Goal: Task Accomplishment & Management: Complete application form

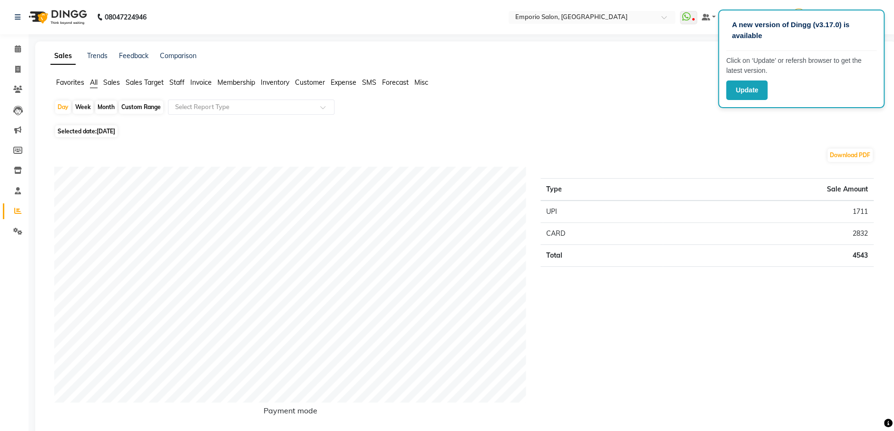
click at [143, 108] on div "Custom Range" at bounding box center [141, 106] width 44 height 13
select select "9"
select select "2025"
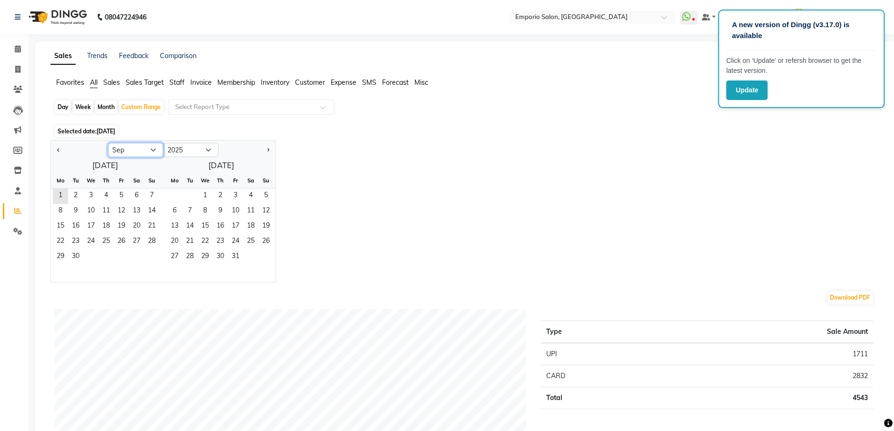
click at [152, 146] on select "Jan Feb Mar Apr May Jun Jul Aug Sep Oct Nov Dec" at bounding box center [135, 150] width 55 height 14
select select "8"
click at [108, 143] on select "Jan Feb Mar Apr May Jun Jul Aug Sep Oct Nov Dec" at bounding box center [135, 150] width 55 height 14
click at [120, 190] on span "1" at bounding box center [121, 195] width 15 height 15
click at [148, 254] on span "31" at bounding box center [151, 256] width 15 height 15
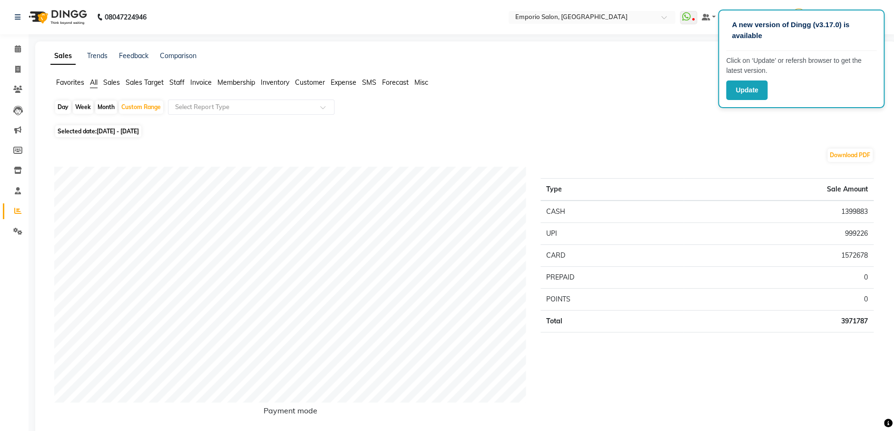
click at [117, 78] on li "Sales" at bounding box center [111, 83] width 17 height 10
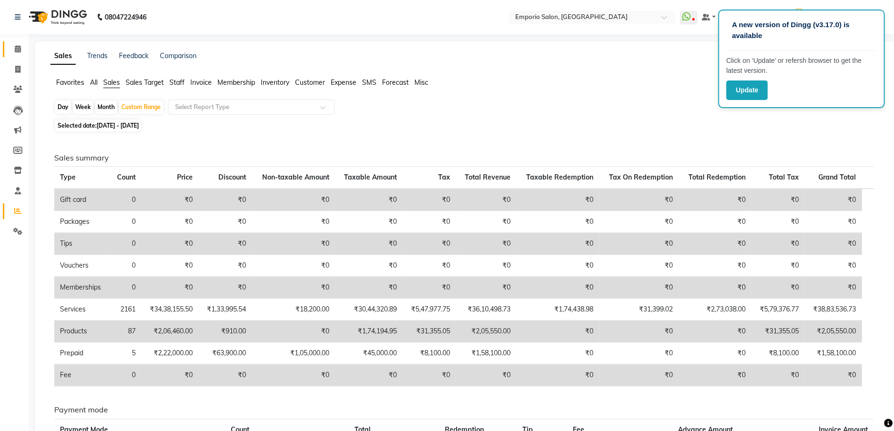
click at [16, 46] on icon at bounding box center [18, 48] width 6 height 7
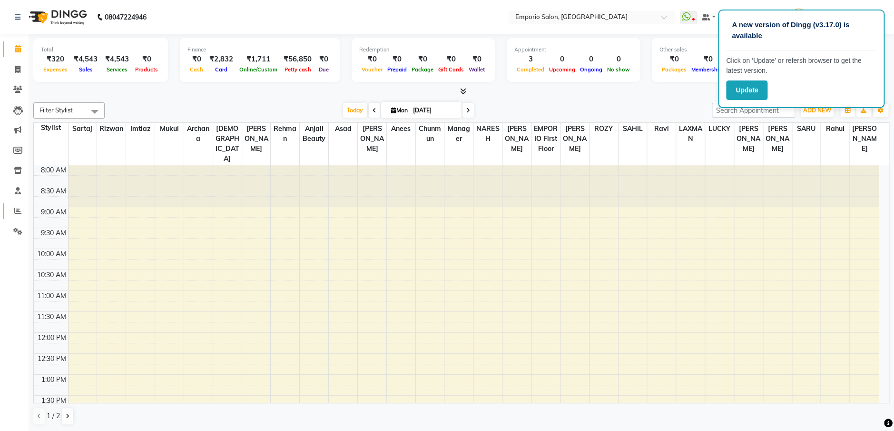
click at [18, 210] on icon at bounding box center [17, 210] width 7 height 7
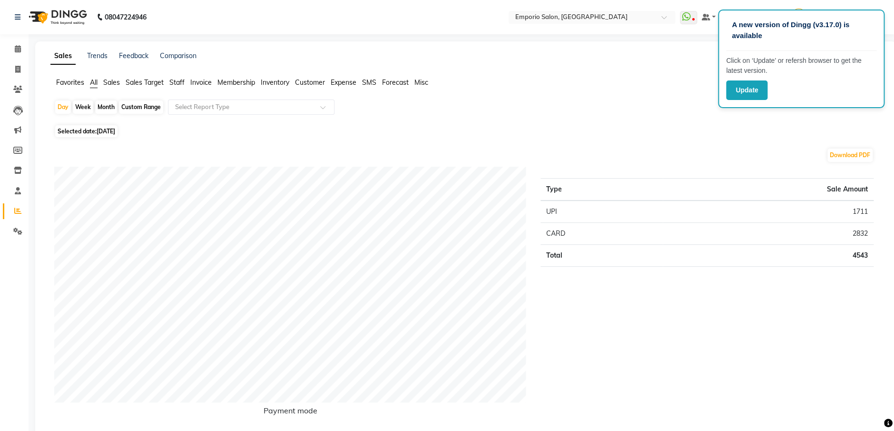
click at [152, 110] on div "Custom Range" at bounding box center [141, 106] width 44 height 13
select select "9"
select select "2025"
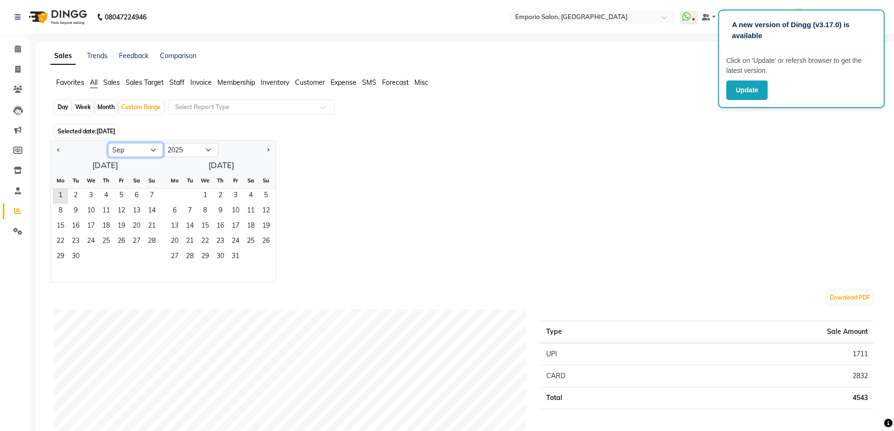
click at [157, 151] on select "Jan Feb Mar Apr May Jun Jul Aug Sep Oct Nov Dec" at bounding box center [135, 150] width 55 height 14
select select "8"
click at [108, 143] on select "Jan Feb Mar Apr May Jun Jul Aug Sep Oct Nov Dec" at bounding box center [135, 150] width 55 height 14
click at [121, 194] on span "1" at bounding box center [121, 195] width 15 height 15
click at [149, 253] on span "31" at bounding box center [151, 256] width 15 height 15
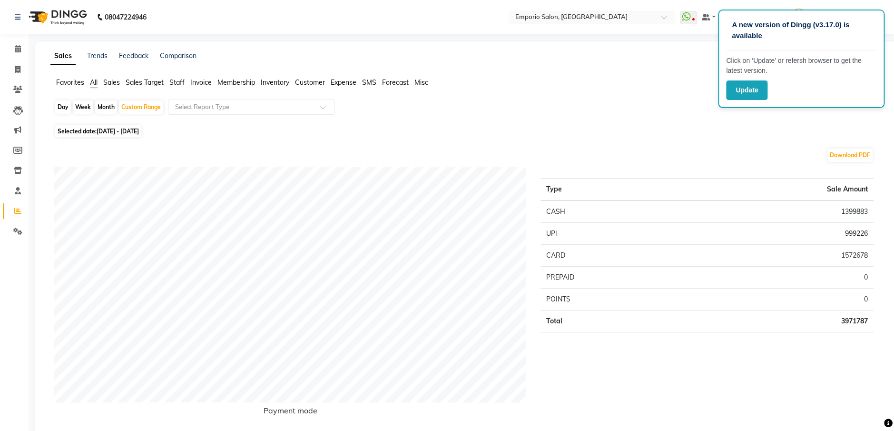
click at [177, 79] on span "Staff" at bounding box center [176, 82] width 15 height 9
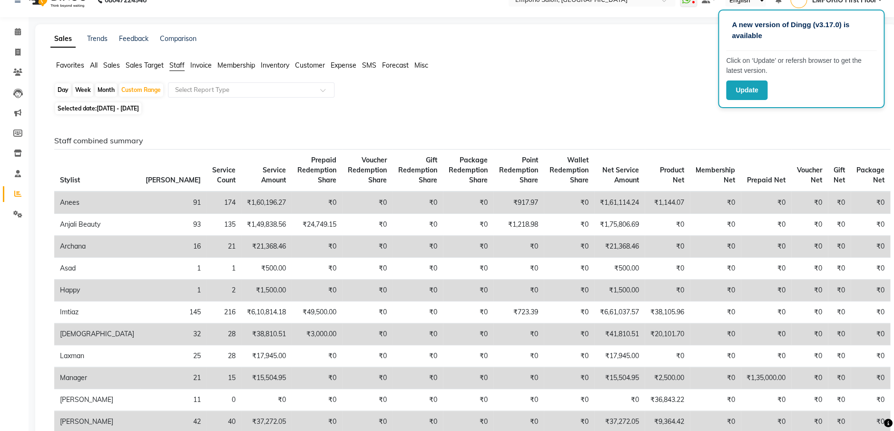
scroll to position [16, 0]
click at [18, 52] on icon at bounding box center [17, 53] width 5 height 7
select select "service"
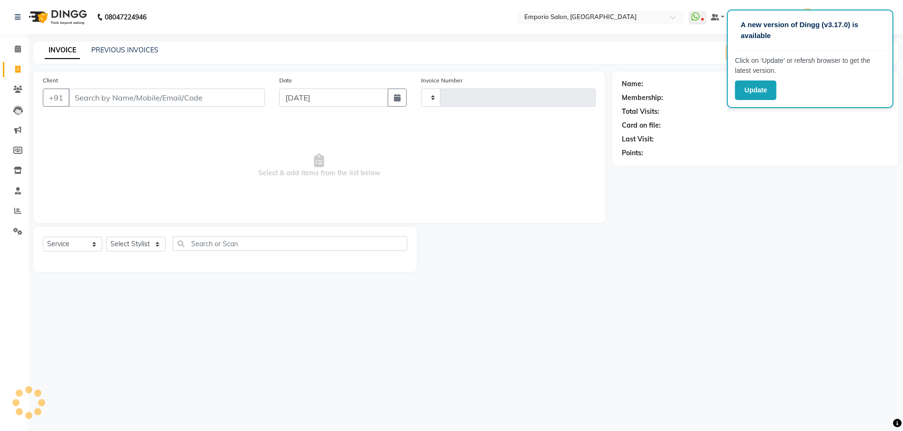
type input "4887"
select select "6332"
click at [18, 48] on icon at bounding box center [18, 48] width 6 height 7
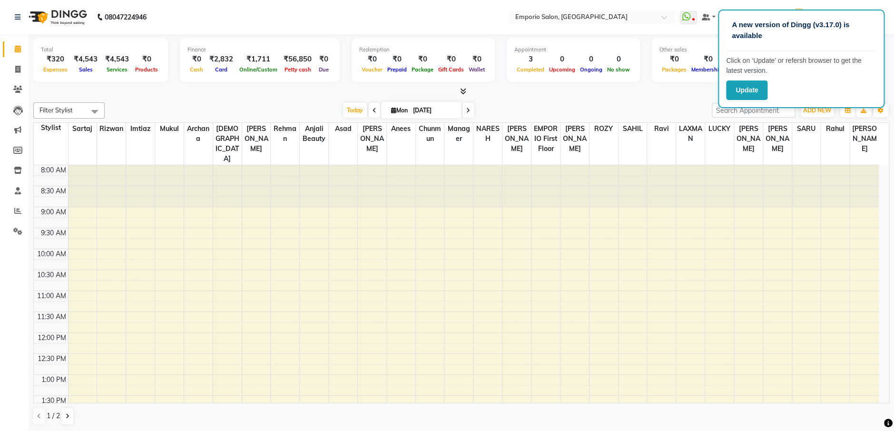
click at [373, 110] on icon at bounding box center [375, 111] width 4 height 6
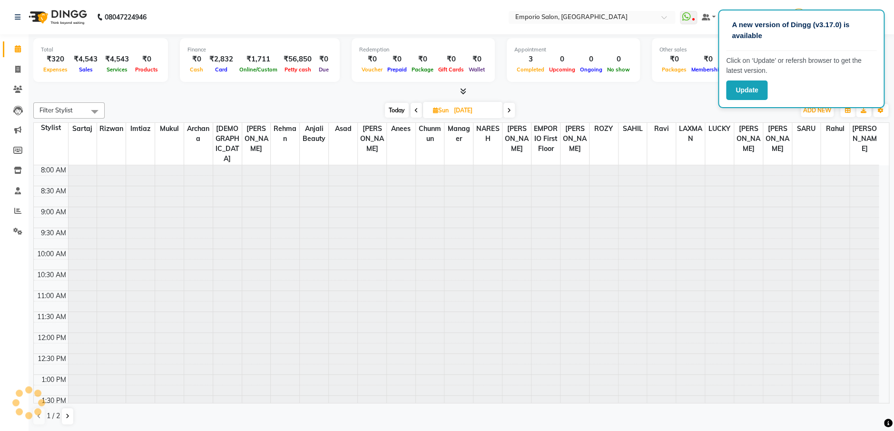
scroll to position [251, 0]
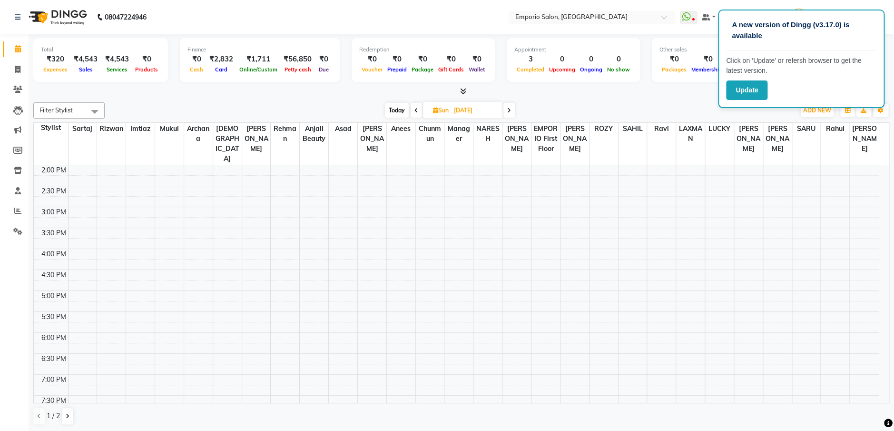
click at [463, 89] on icon at bounding box center [463, 91] width 6 height 7
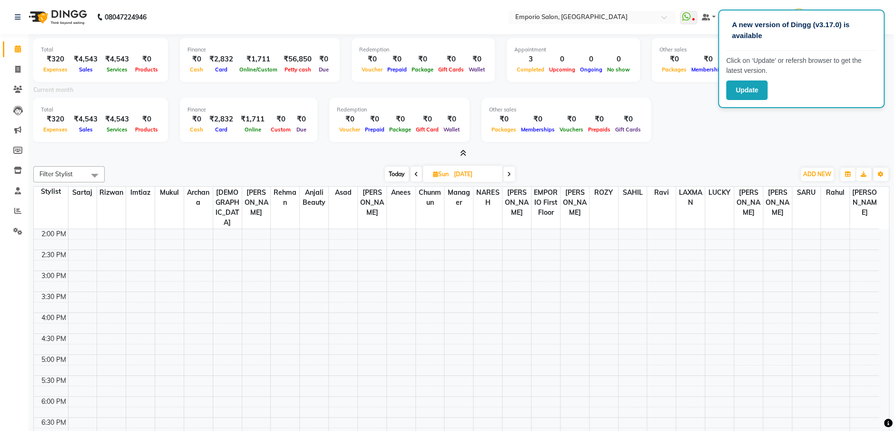
click at [412, 173] on span at bounding box center [416, 174] width 11 height 15
type input "[DATE]"
click at [460, 152] on icon at bounding box center [463, 152] width 6 height 7
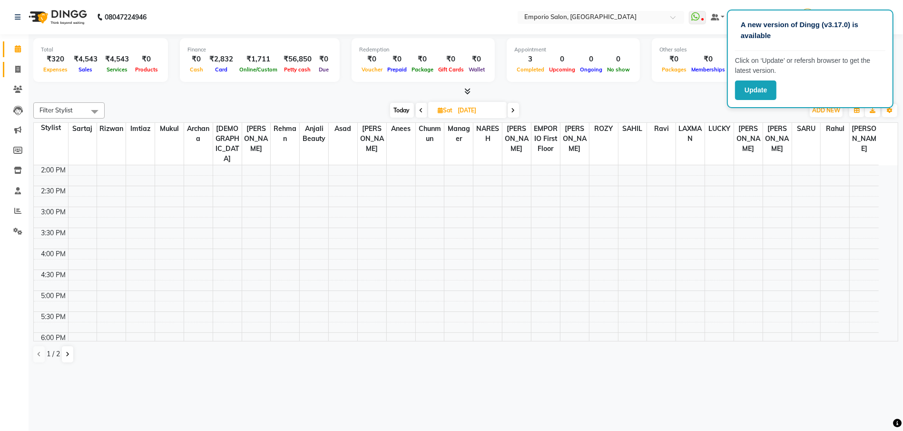
click at [18, 69] on icon at bounding box center [17, 69] width 5 height 7
select select "service"
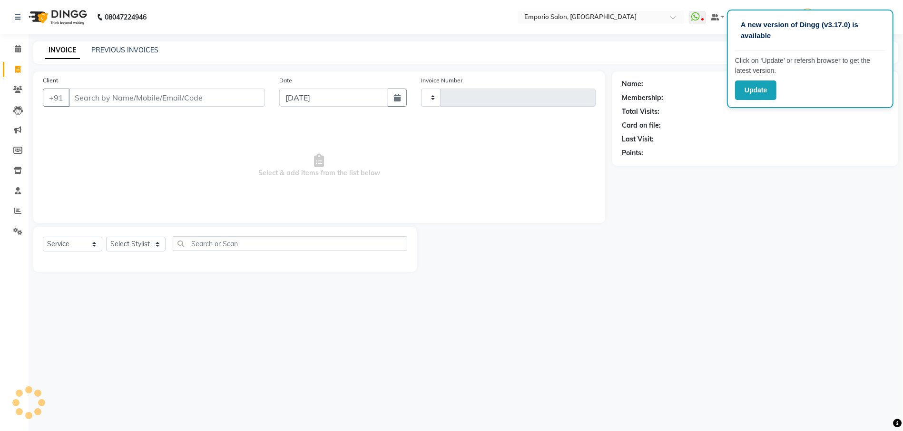
type input "4887"
select select "6332"
click at [18, 48] on icon at bounding box center [18, 48] width 6 height 7
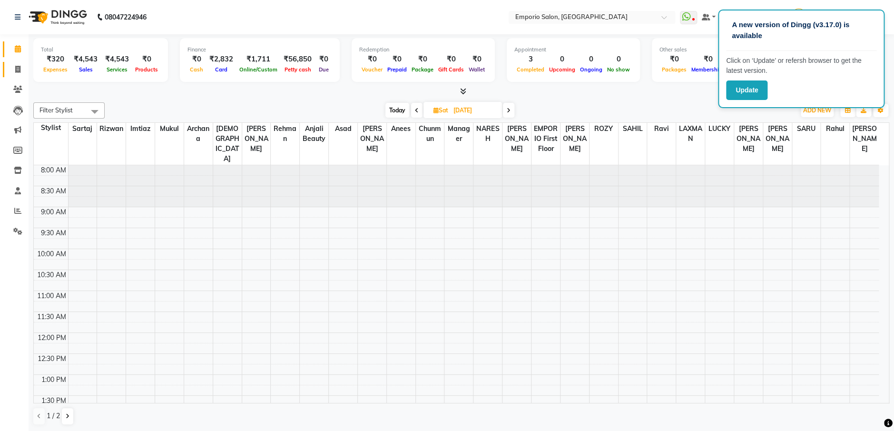
click at [18, 69] on icon at bounding box center [17, 69] width 5 height 7
select select "service"
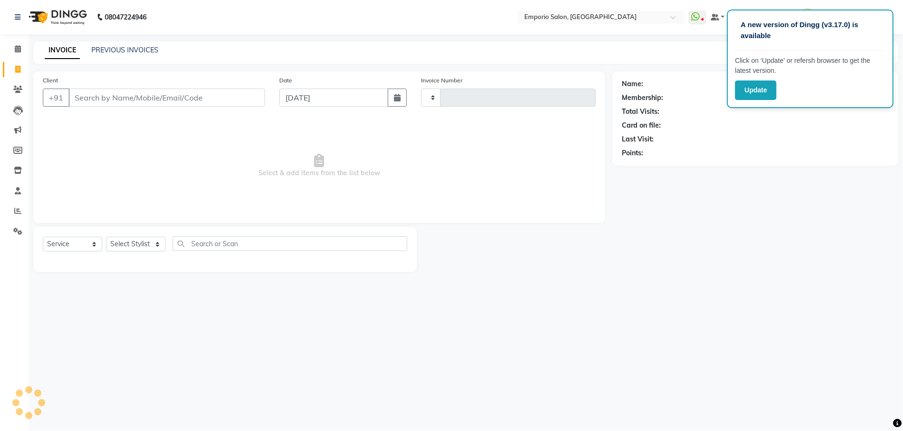
type input "4887"
select select "6332"
click at [756, 92] on button "Update" at bounding box center [755, 90] width 41 height 20
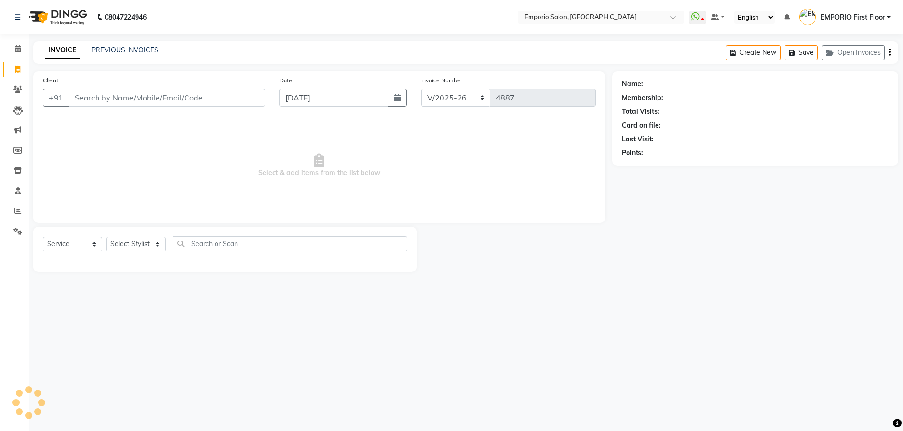
select select "6332"
select select "service"
click at [18, 48] on icon at bounding box center [18, 48] width 6 height 7
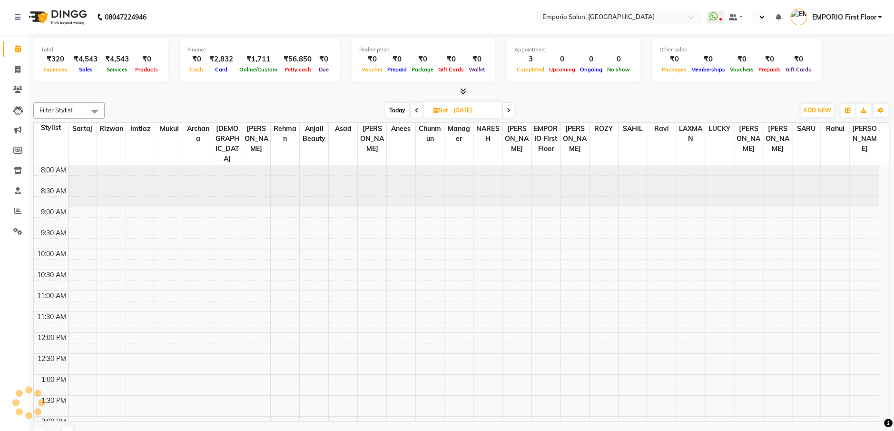
scroll to position [251, 0]
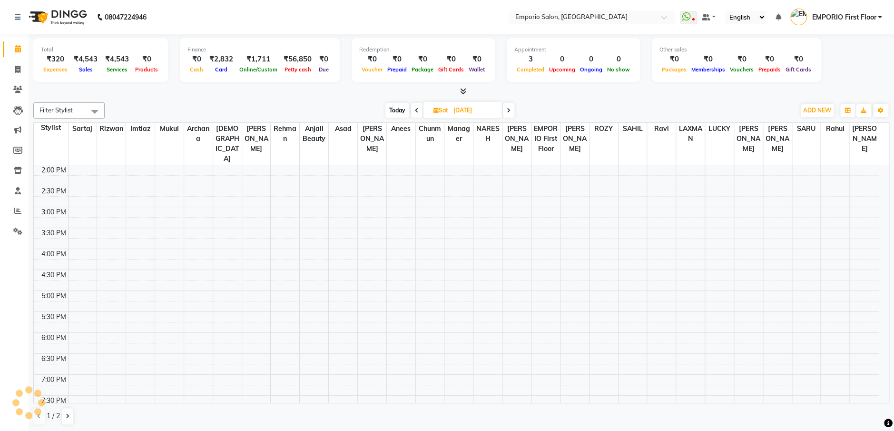
select select "en"
click at [648, 98] on div "Filter Stylist Select All Anees Anjali beauty [PERSON_NAME] [PERSON_NAME] EMPOR…" at bounding box center [461, 263] width 856 height 330
click at [16, 66] on icon at bounding box center [17, 69] width 5 height 7
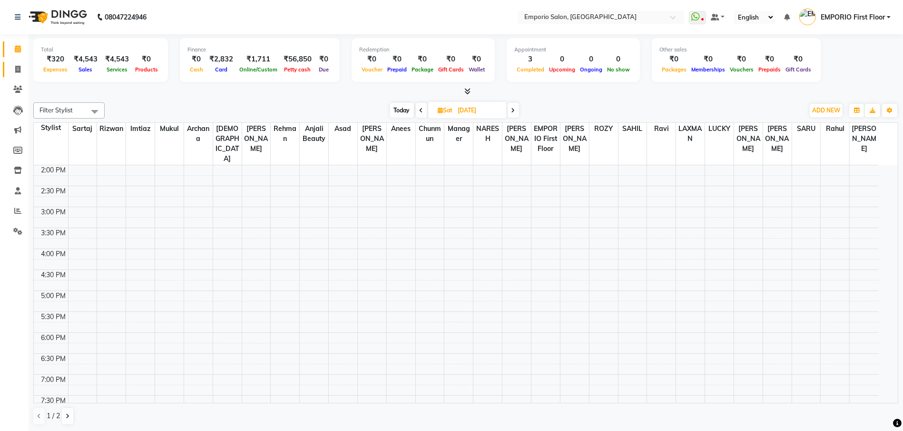
select select "service"
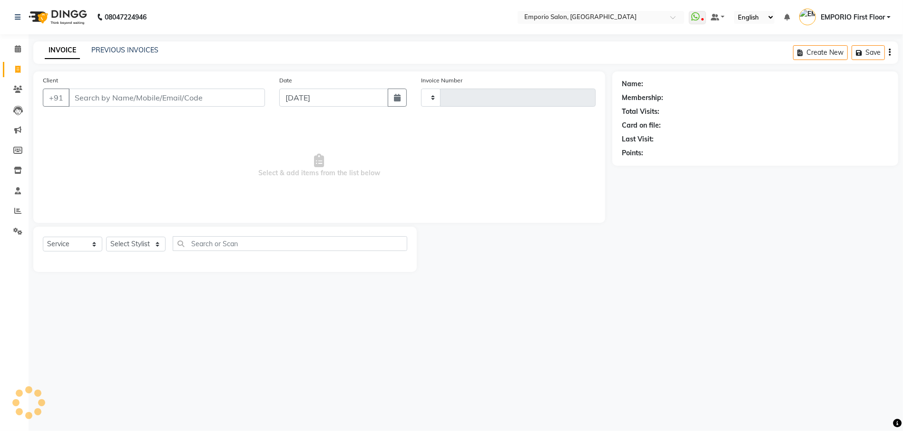
type input "4887"
select select "6332"
click at [156, 240] on select "Select Stylist [PERSON_NAME] beauty [PERSON_NAME] [PERSON_NAME] EMPORIO First F…" at bounding box center [135, 243] width 59 height 15
select select "47503"
click at [106, 236] on select "Select Stylist [PERSON_NAME] beauty [PERSON_NAME] [PERSON_NAME] EMPORIO First F…" at bounding box center [135, 243] width 59 height 15
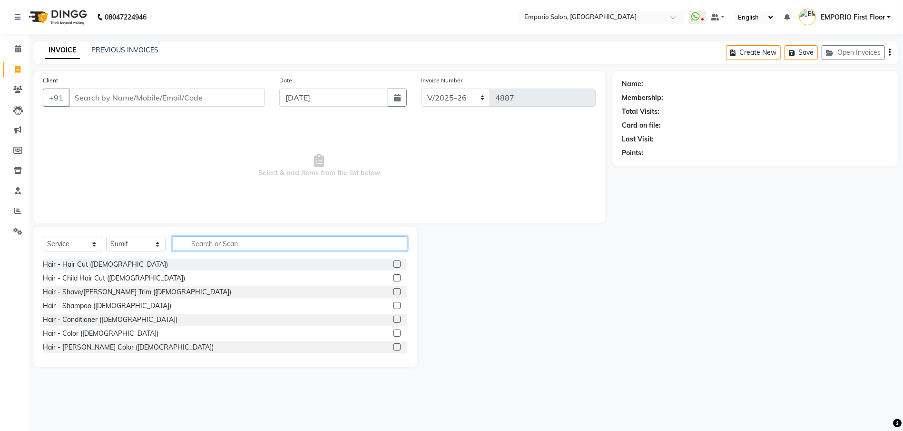
click at [281, 240] on input "text" at bounding box center [290, 243] width 235 height 15
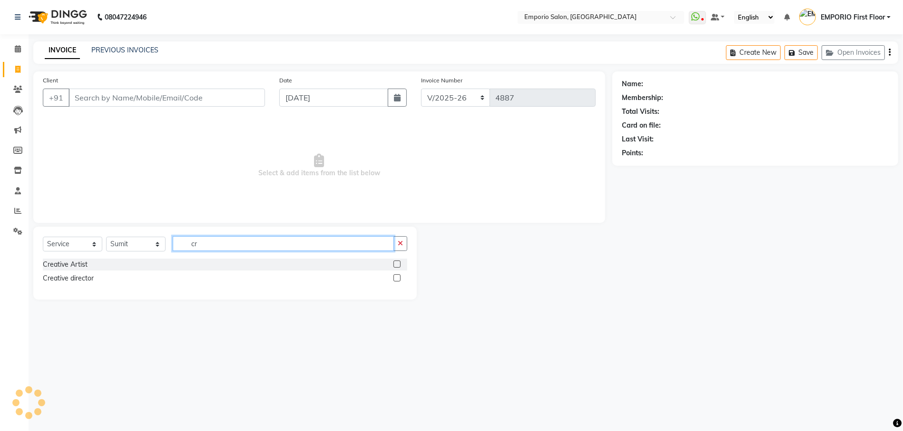
type input "cr"
click at [397, 276] on label at bounding box center [396, 277] width 7 height 7
click at [397, 276] on input "checkbox" at bounding box center [396, 278] width 6 height 6
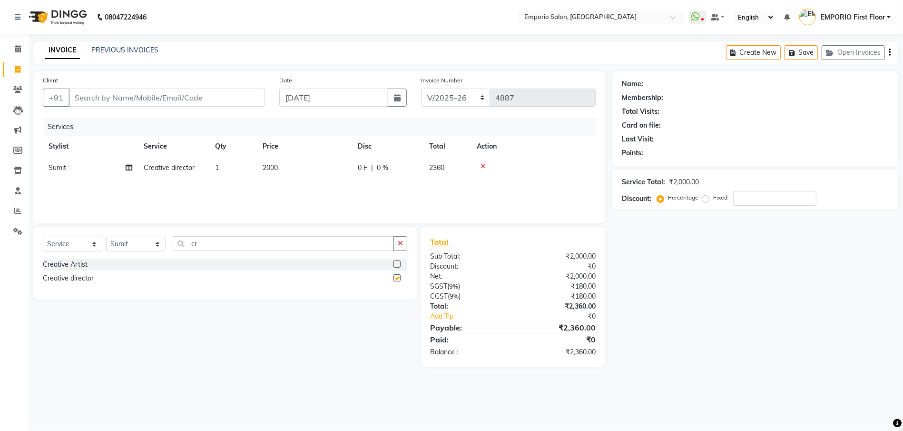
checkbox input "false"
click at [160, 242] on select "Select Stylist [PERSON_NAME] beauty [PERSON_NAME] [PERSON_NAME] EMPORIO First F…" at bounding box center [135, 243] width 59 height 15
select select "61909"
click at [106, 236] on select "Select Stylist [PERSON_NAME] beauty [PERSON_NAME] [PERSON_NAME] EMPORIO First F…" at bounding box center [135, 243] width 59 height 15
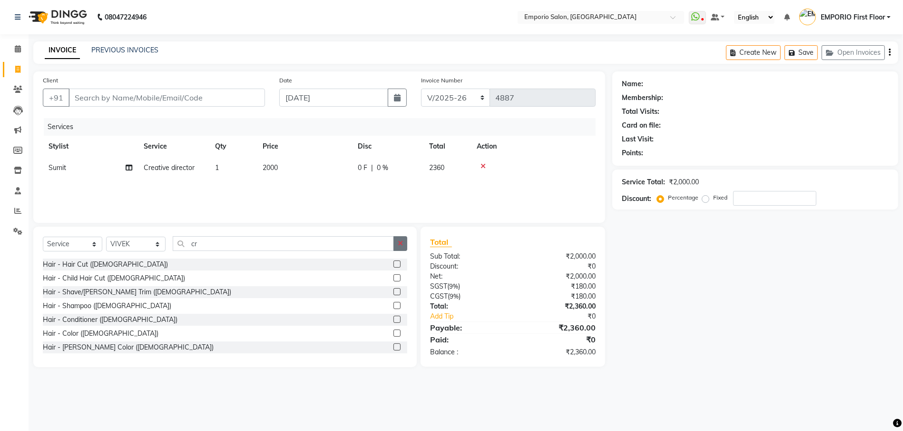
click at [397, 240] on button "button" at bounding box center [400, 243] width 14 height 15
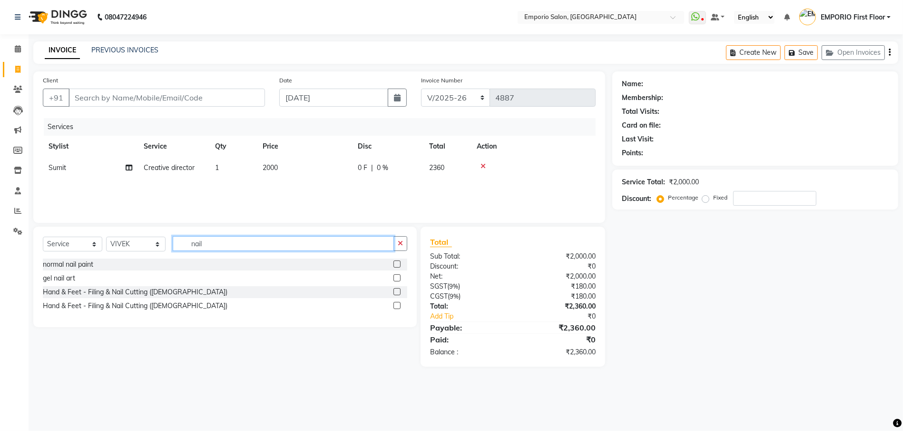
type input "nail"
click at [397, 291] on label at bounding box center [396, 291] width 7 height 7
click at [397, 291] on input "checkbox" at bounding box center [396, 292] width 6 height 6
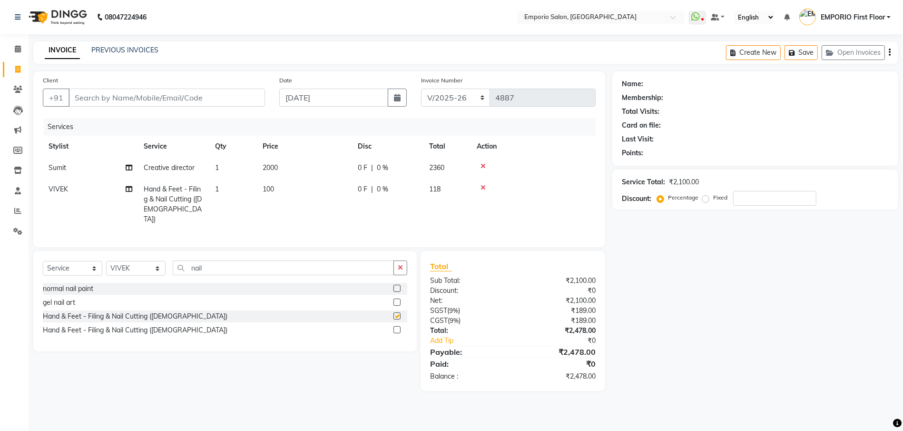
checkbox input "false"
click at [313, 193] on td "100" at bounding box center [304, 203] width 95 height 51
select select "61909"
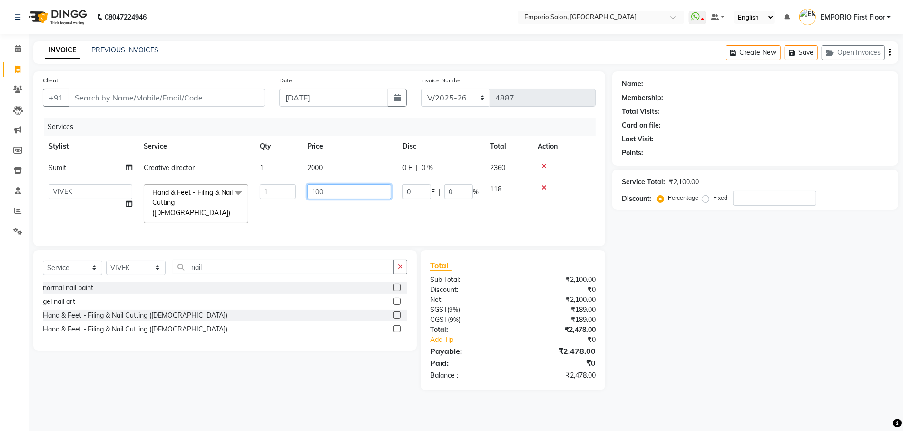
click at [344, 189] on input "100" at bounding box center [349, 191] width 84 height 15
type input "1"
type input "150"
click at [543, 190] on div at bounding box center [564, 187] width 52 height 7
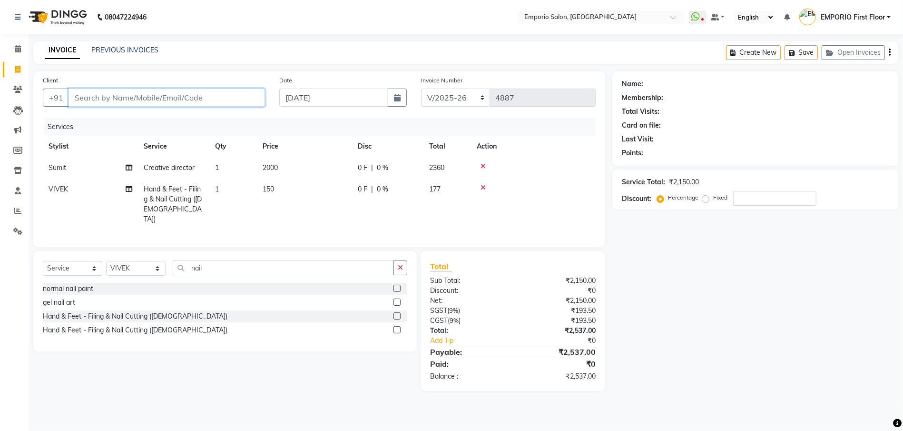
click at [196, 98] on input "Client" at bounding box center [167, 97] width 196 height 18
click at [163, 96] on input "Client" at bounding box center [167, 97] width 196 height 18
type input "9"
type input "0"
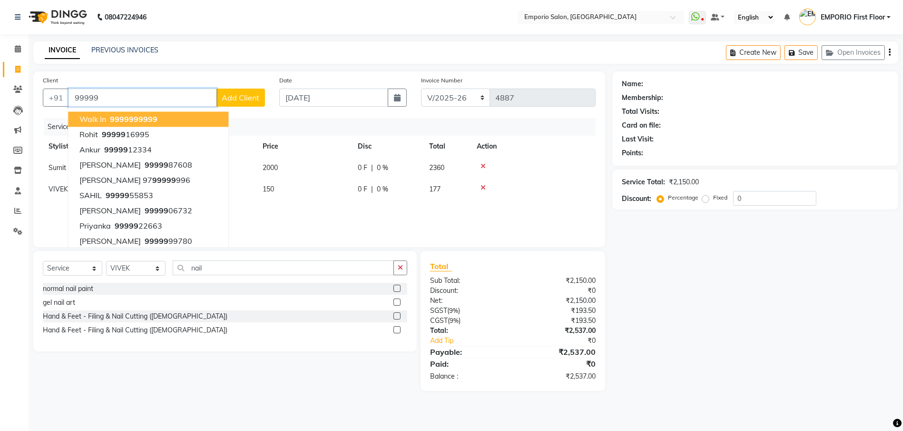
click at [184, 118] on button "walk in 99999 99999" at bounding box center [148, 119] width 160 height 15
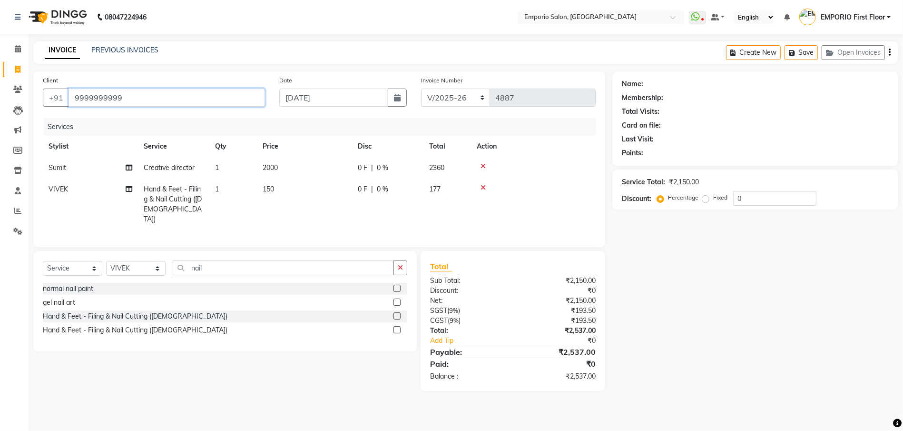
type input "9999999999"
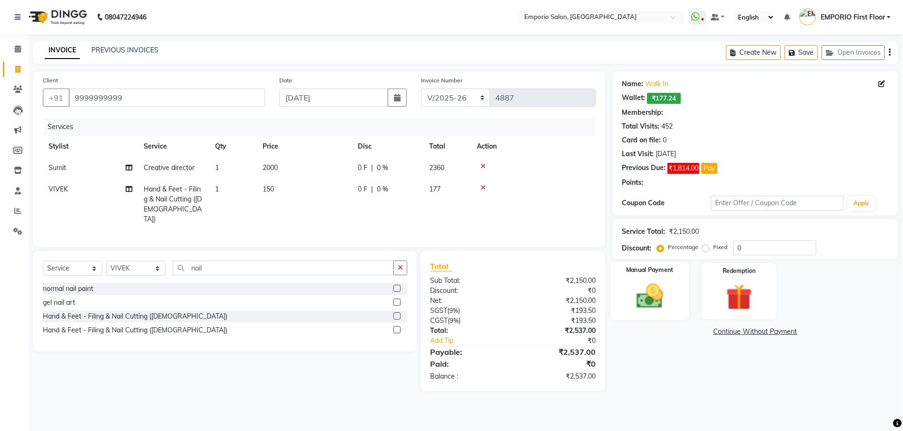
click at [646, 275] on label "Manual Payment" at bounding box center [650, 269] width 48 height 9
select select "1: Object"
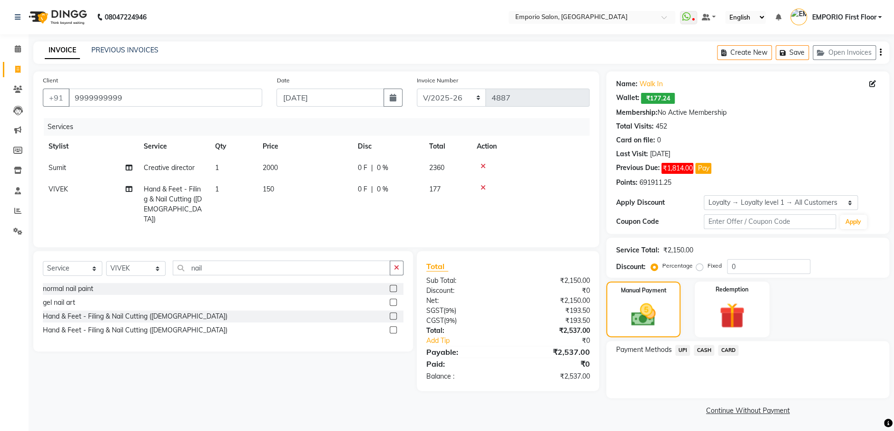
click at [726, 347] on span "CARD" at bounding box center [728, 349] width 20 height 11
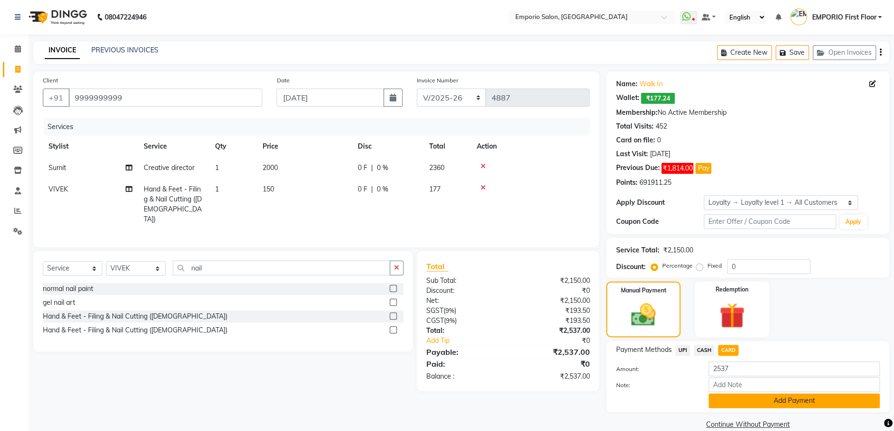
click at [781, 401] on button "Add Payment" at bounding box center [793, 400] width 171 height 15
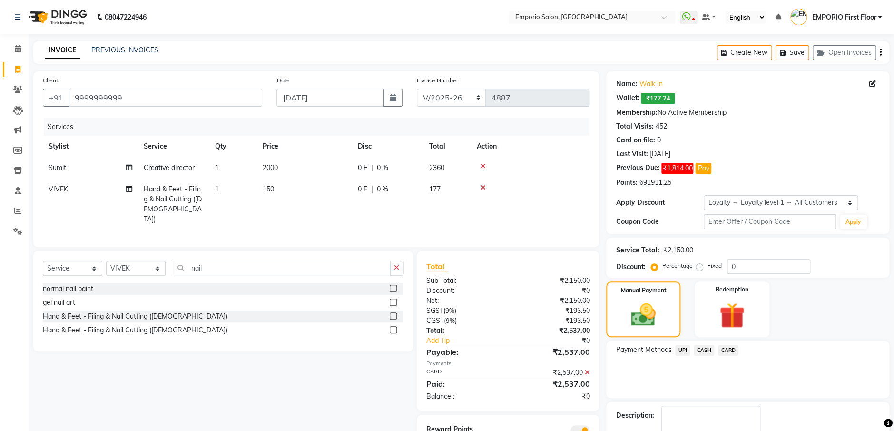
scroll to position [54, 0]
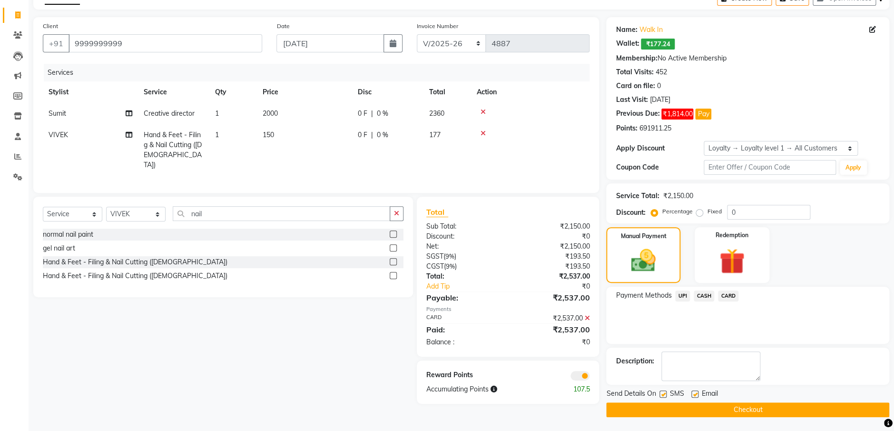
click at [781, 408] on button "Checkout" at bounding box center [747, 409] width 283 height 15
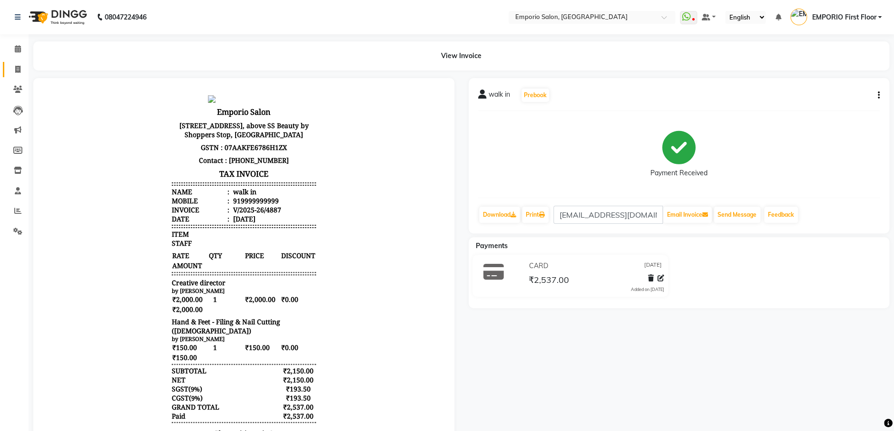
click at [18, 69] on icon at bounding box center [17, 69] width 5 height 7
select select "service"
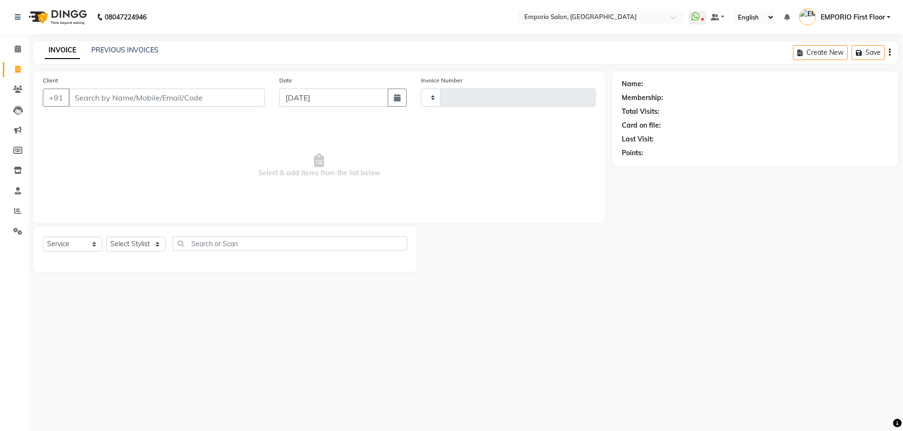
type input "4888"
select select "6332"
click at [127, 96] on input "Client" at bounding box center [167, 97] width 196 height 18
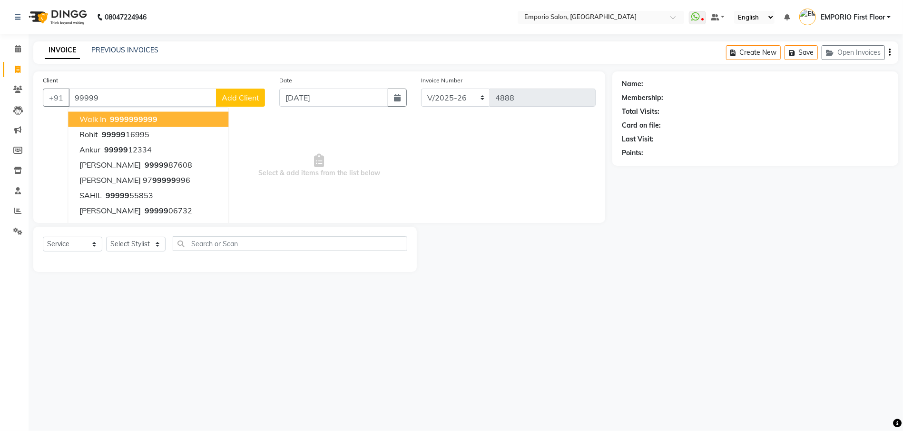
click at [176, 118] on button "walk in 99999 99999" at bounding box center [148, 119] width 160 height 15
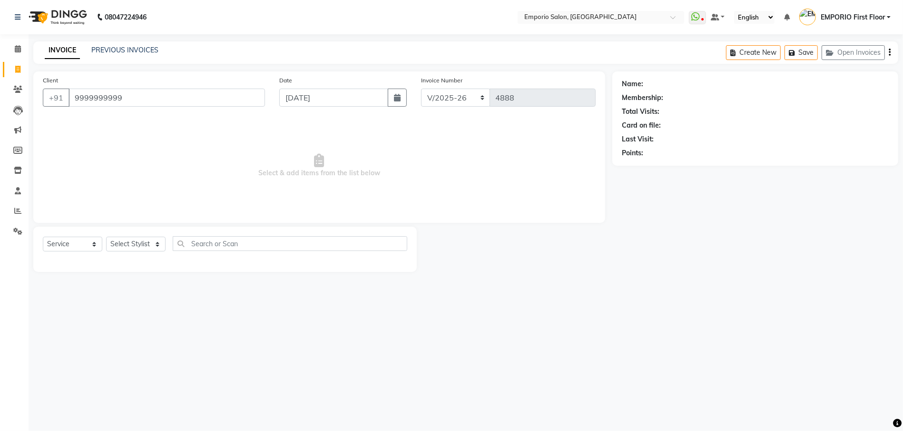
type input "9999999999"
select select "1: Object"
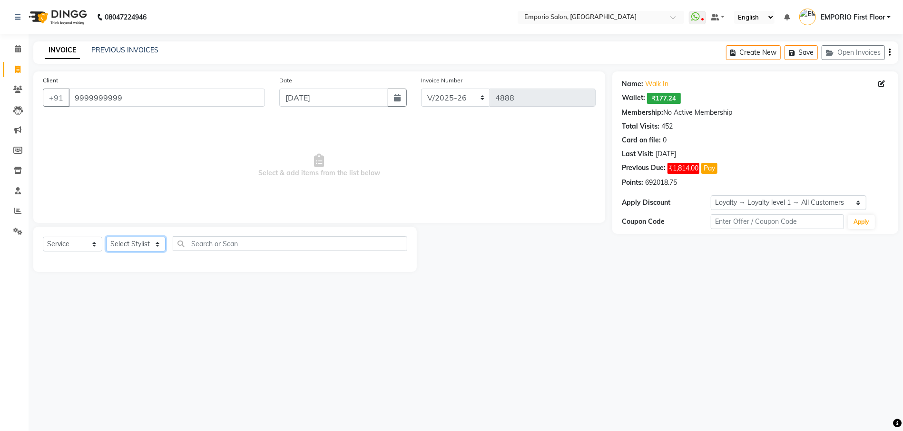
click at [159, 241] on select "Select Stylist [PERSON_NAME] beauty [PERSON_NAME] [PERSON_NAME] EMPORIO First F…" at bounding box center [135, 243] width 59 height 15
select select "47501"
click at [106, 236] on select "Select Stylist [PERSON_NAME] beauty [PERSON_NAME] [PERSON_NAME] EMPORIO First F…" at bounding box center [135, 243] width 59 height 15
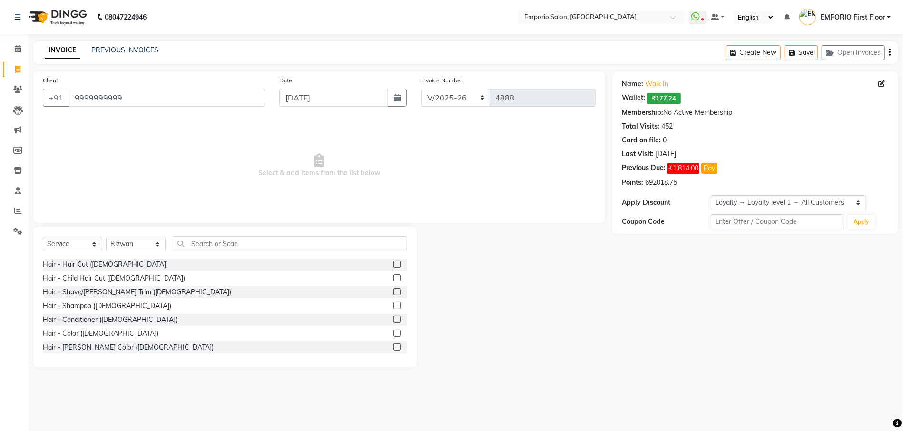
click at [393, 291] on label at bounding box center [396, 291] width 7 height 7
click at [393, 291] on input "checkbox" at bounding box center [396, 292] width 6 height 6
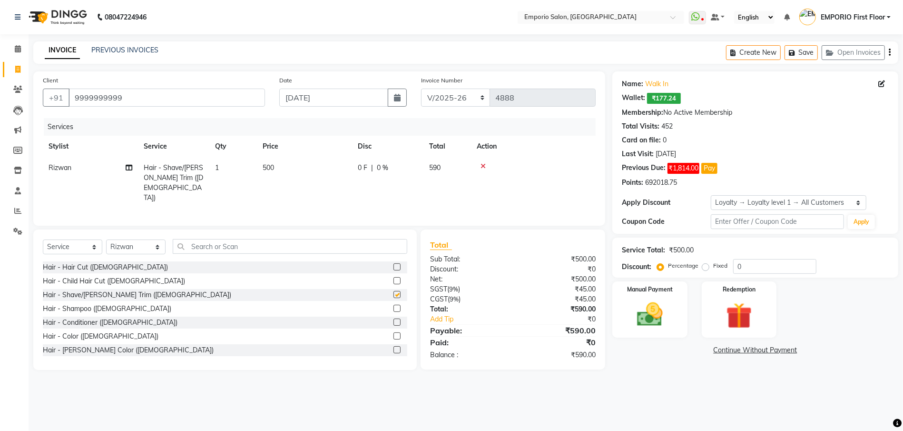
checkbox input "false"
click at [644, 307] on img at bounding box center [650, 314] width 42 height 30
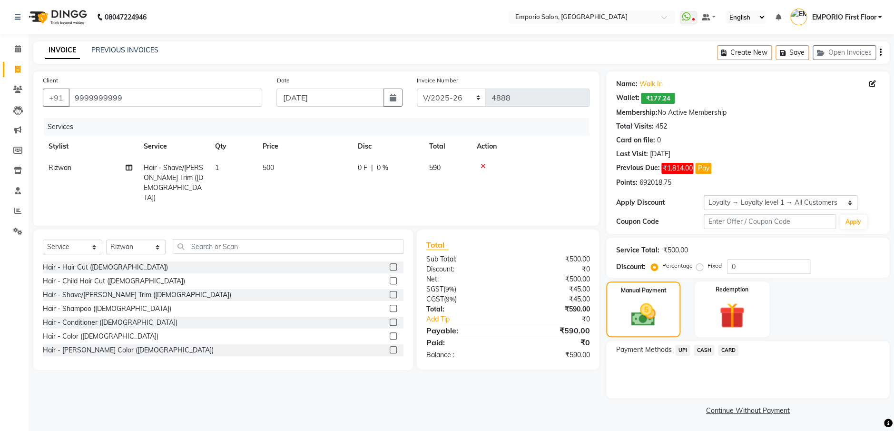
click at [697, 348] on span "CASH" at bounding box center [704, 349] width 20 height 11
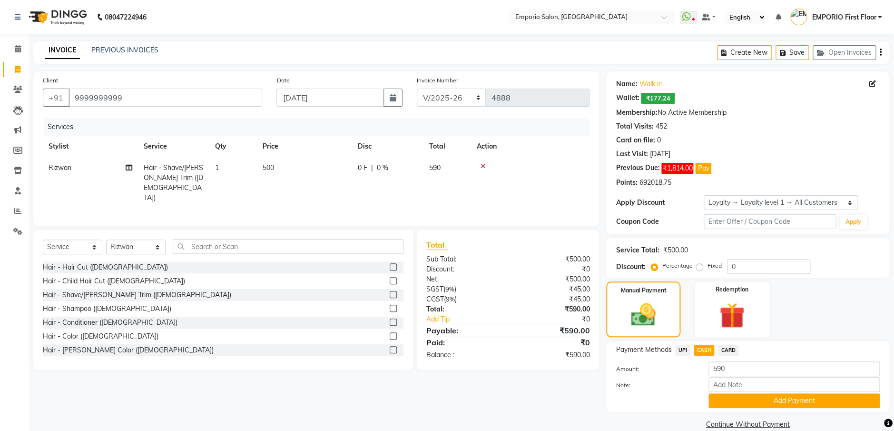
click at [780, 399] on button "Add Payment" at bounding box center [793, 400] width 171 height 15
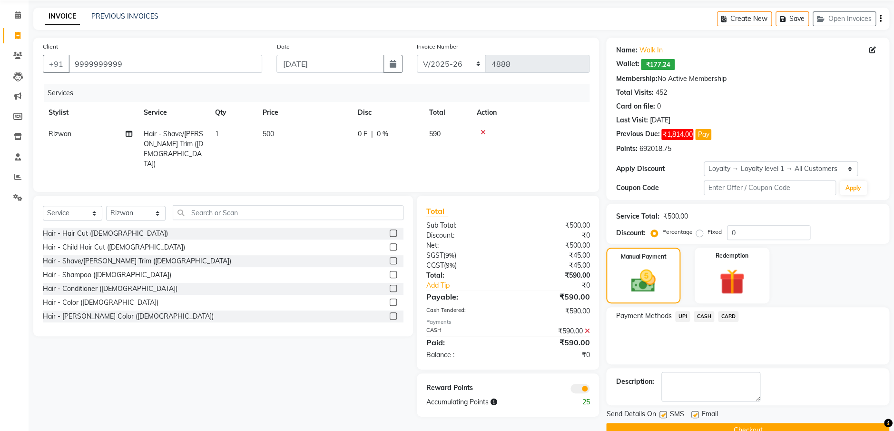
scroll to position [54, 0]
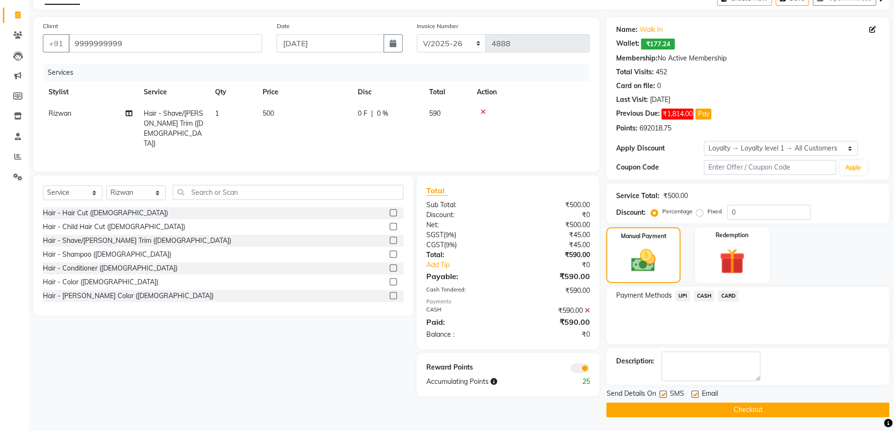
click at [778, 406] on button "Checkout" at bounding box center [747, 409] width 283 height 15
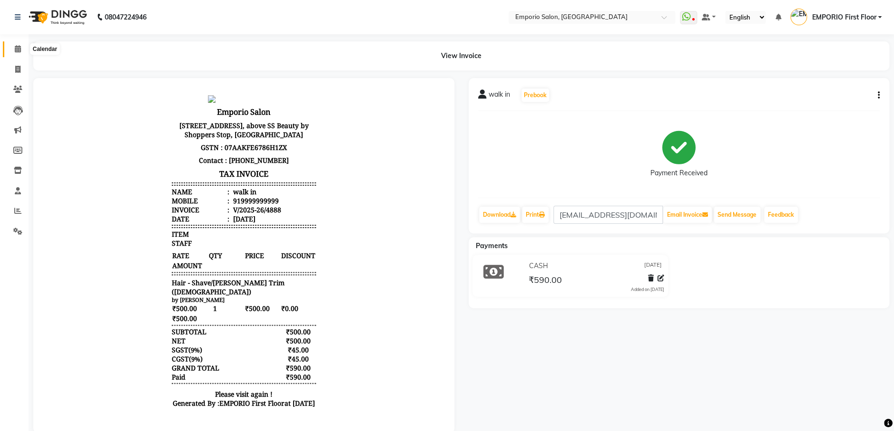
click at [20, 51] on icon at bounding box center [18, 48] width 6 height 7
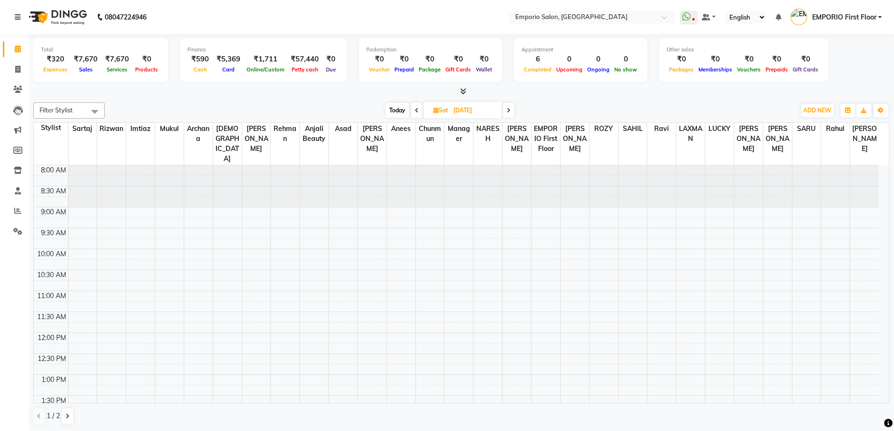
click at [125, 96] on div at bounding box center [461, 92] width 856 height 10
click at [128, 101] on div "Filter Stylist Select All Anees Anjali beauty [PERSON_NAME] [PERSON_NAME] EMPOR…" at bounding box center [461, 263] width 856 height 330
click at [823, 110] on span "ADD NEW" at bounding box center [817, 110] width 28 height 7
click at [802, 150] on link "Add Expense" at bounding box center [795, 153] width 75 height 12
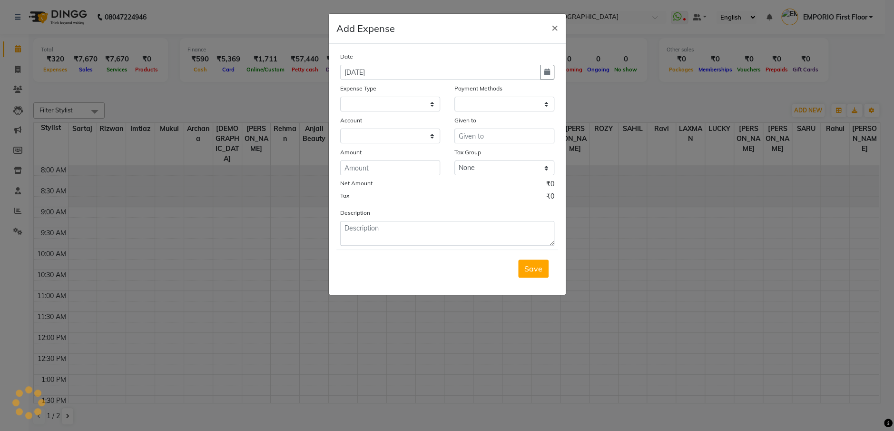
select select
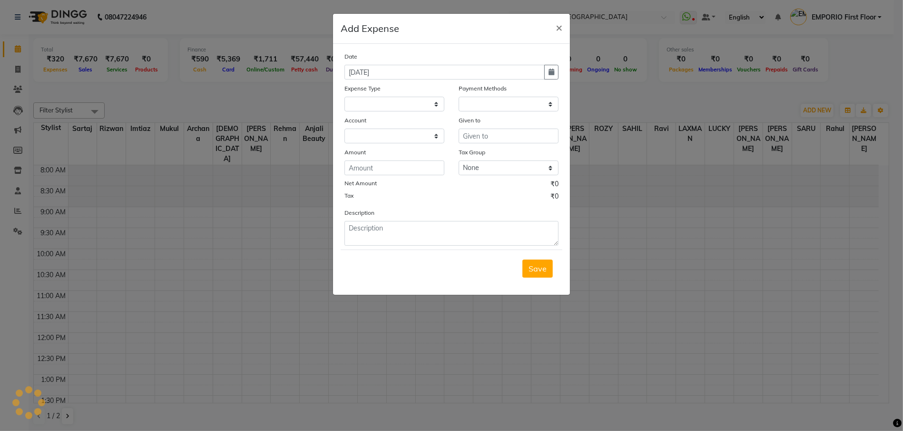
select select "1"
select select "5330"
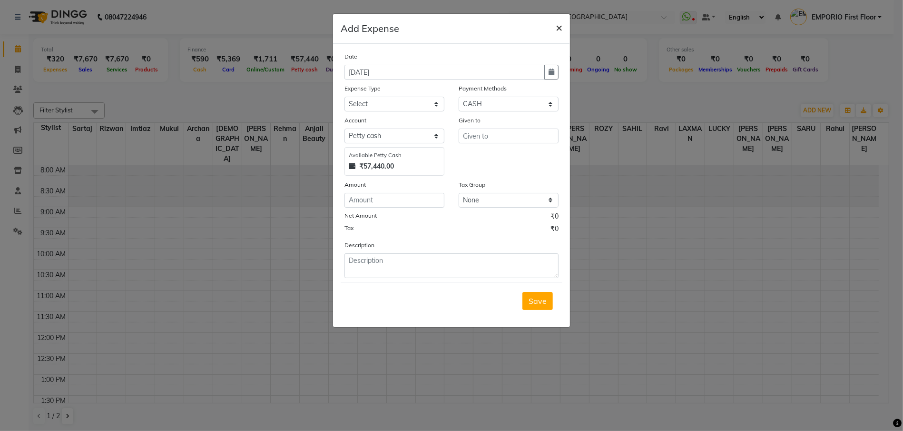
click at [561, 29] on span "×" at bounding box center [559, 27] width 7 height 14
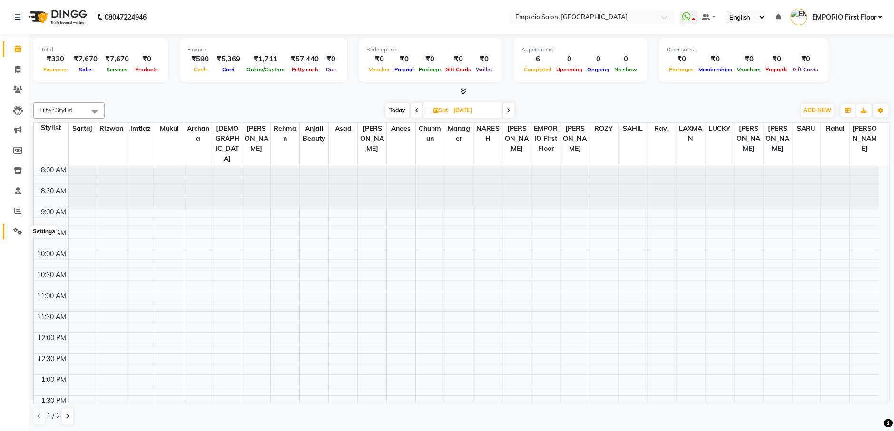
click at [24, 232] on span at bounding box center [18, 231] width 17 height 11
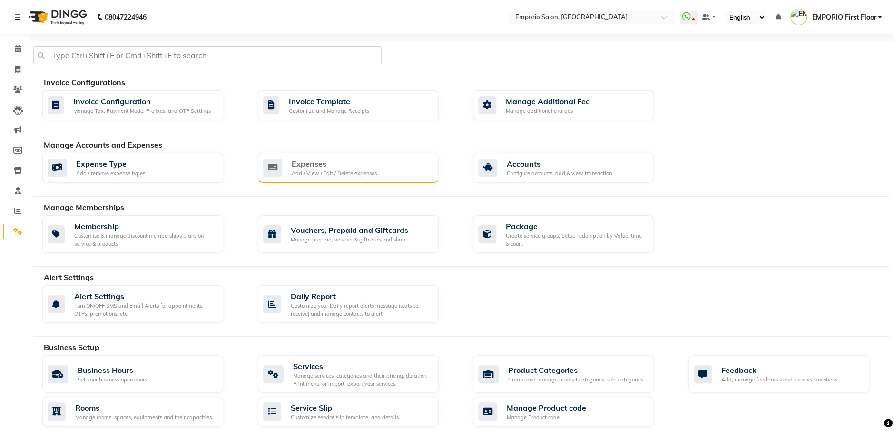
click at [347, 175] on div "Add / View / Edit / Delete expenses" at bounding box center [334, 173] width 85 height 8
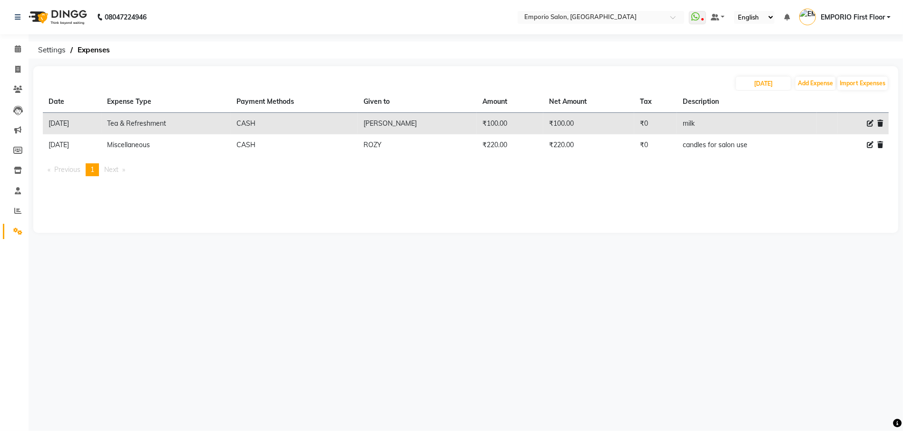
click at [871, 123] on icon at bounding box center [870, 123] width 7 height 7
select select "17"
select select "1"
select select "5330"
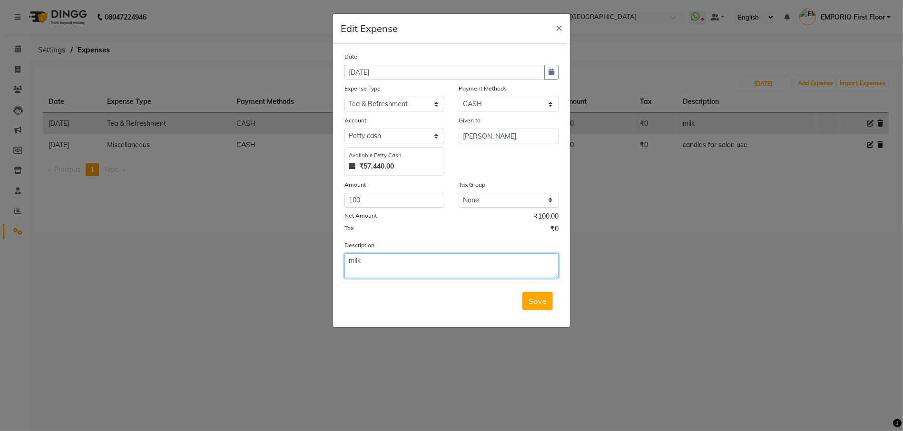
click at [389, 262] on textarea "milk" at bounding box center [451, 265] width 214 height 25
type textarea "milk,ginger,lemon"
click at [383, 199] on input "100" at bounding box center [394, 200] width 100 height 15
type input "180"
click at [548, 299] on button "Save" at bounding box center [537, 301] width 30 height 18
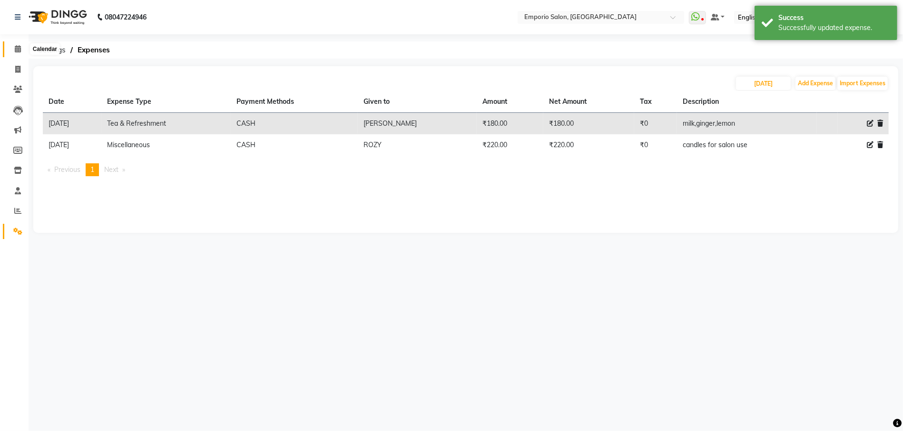
click at [20, 47] on icon at bounding box center [18, 48] width 6 height 7
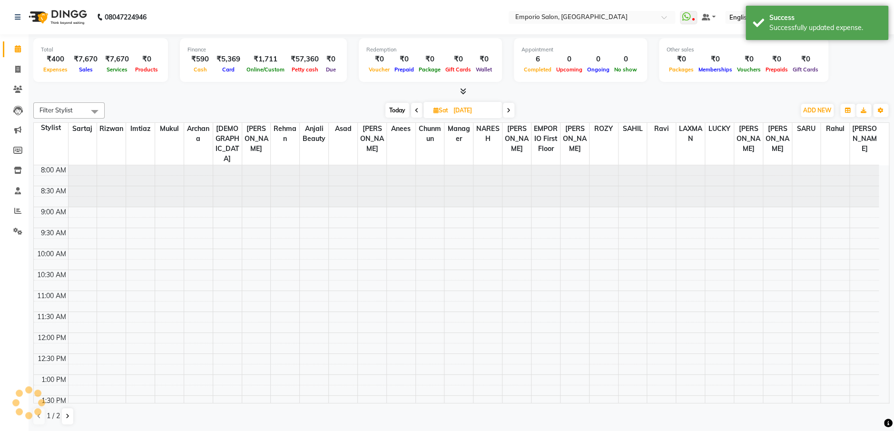
scroll to position [293, 0]
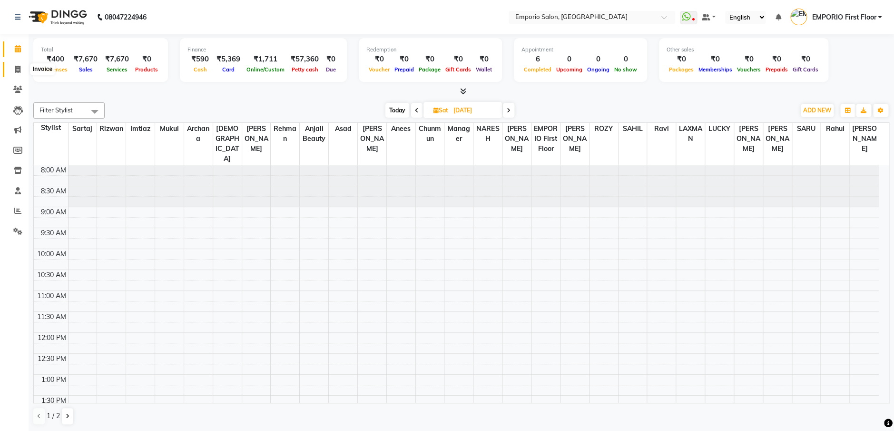
click at [19, 70] on icon at bounding box center [17, 69] width 5 height 7
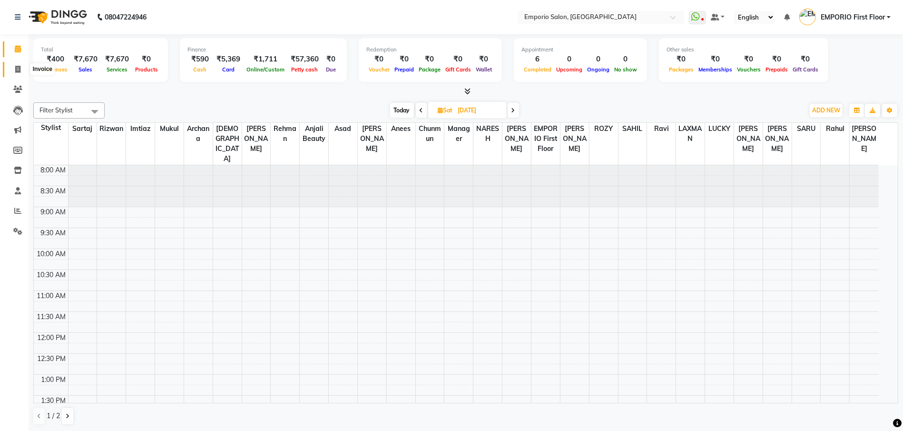
select select "6332"
select select "service"
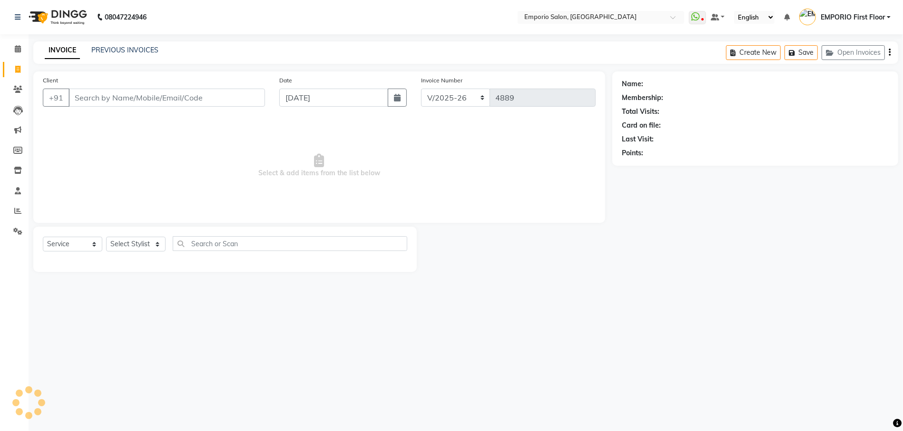
click at [171, 96] on input "Client" at bounding box center [167, 97] width 196 height 18
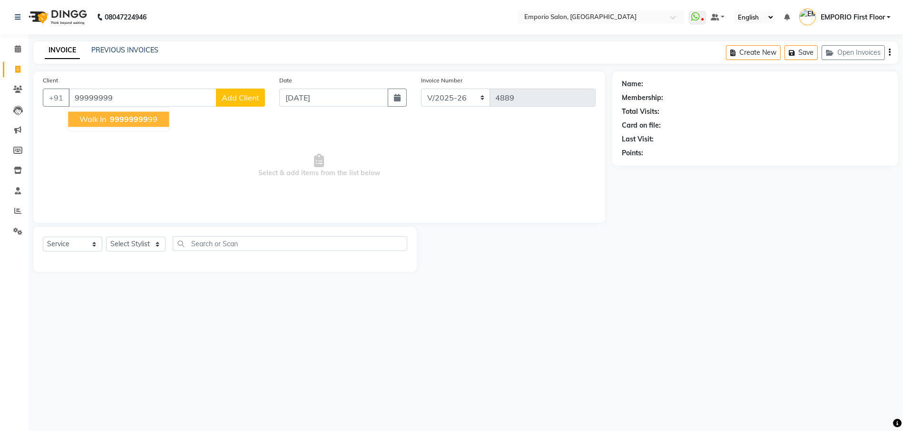
click at [154, 124] on button "walk in 99999999 99" at bounding box center [118, 119] width 101 height 15
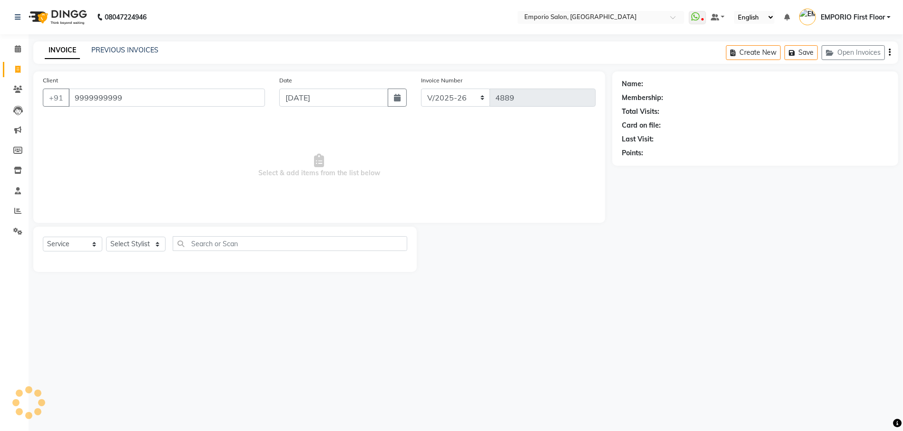
type input "9999999999"
select select "1: Object"
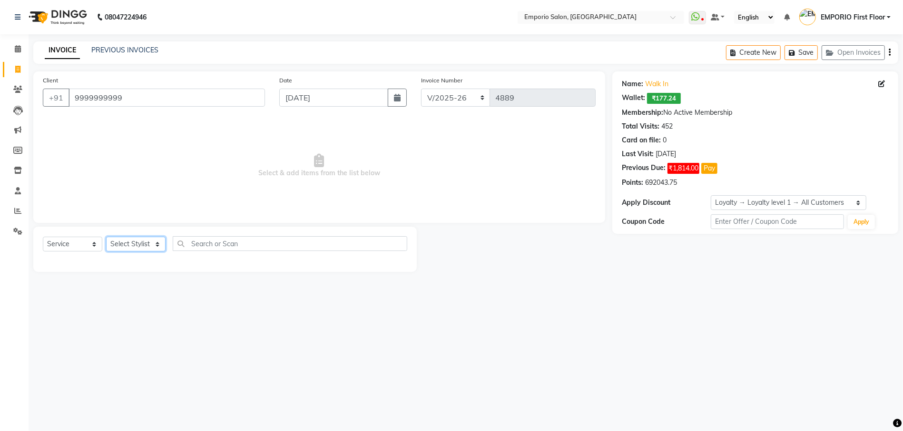
click at [124, 246] on select "Select Stylist Anees Anjali beauty Archana Asad AYUSH chunmun EMPORIO First Flo…" at bounding box center [135, 243] width 59 height 15
select select "89419"
click at [106, 236] on select "Select Stylist Anees Anjali beauty Archana Asad AYUSH chunmun EMPORIO First Flo…" at bounding box center [135, 243] width 59 height 15
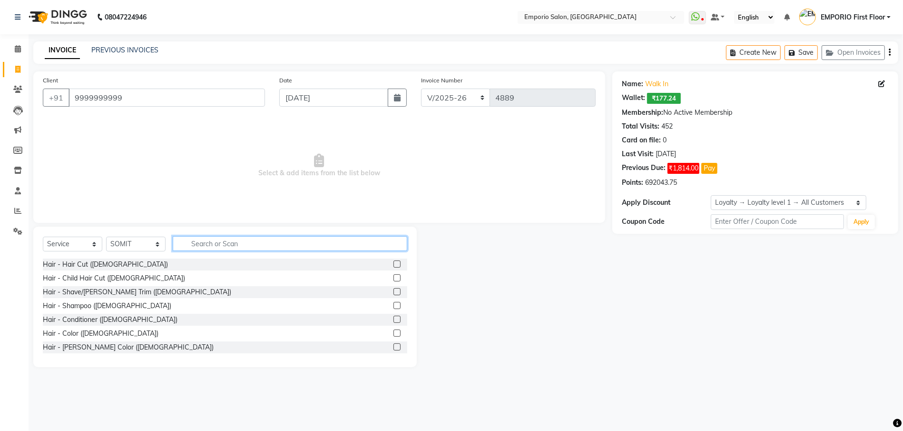
click at [213, 246] on input "text" at bounding box center [290, 243] width 235 height 15
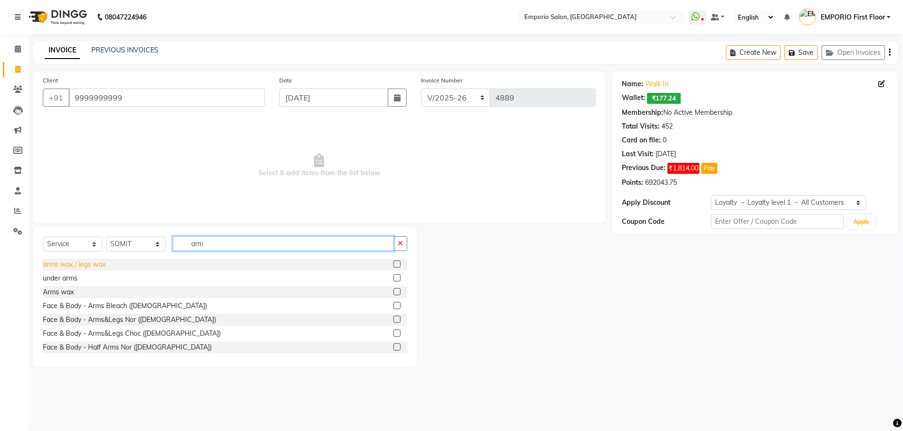
type input "arm"
click at [85, 264] on div "arms wax / legs wax" at bounding box center [74, 264] width 63 height 10
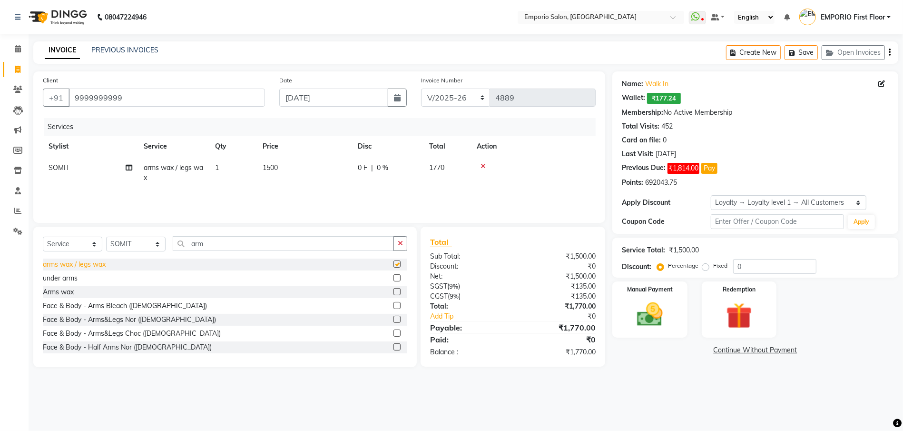
checkbox input "false"
click at [401, 244] on icon "button" at bounding box center [400, 243] width 5 height 7
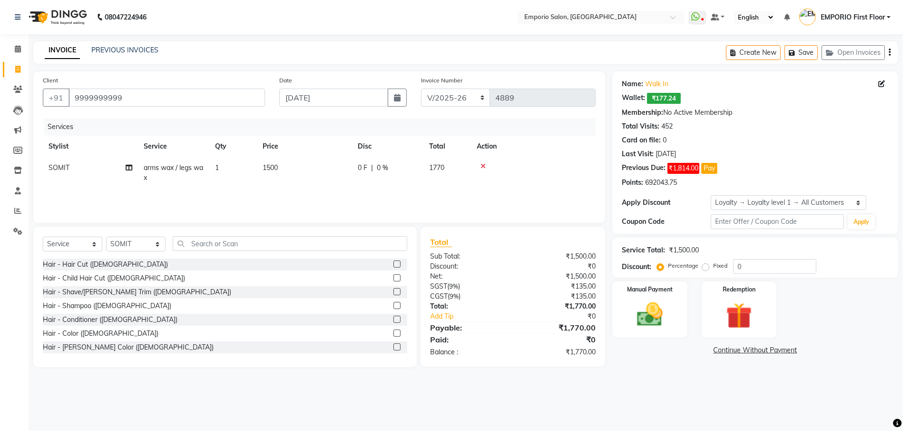
click at [304, 171] on td "1500" at bounding box center [304, 172] width 95 height 31
select select "89419"
click at [331, 170] on input "1500" at bounding box center [349, 170] width 84 height 15
type input "1000"
click at [355, 390] on div "08047224946 Select Location × Emporio Salon, Green Park WhatsApp Status ✕ Statu…" at bounding box center [451, 215] width 903 height 431
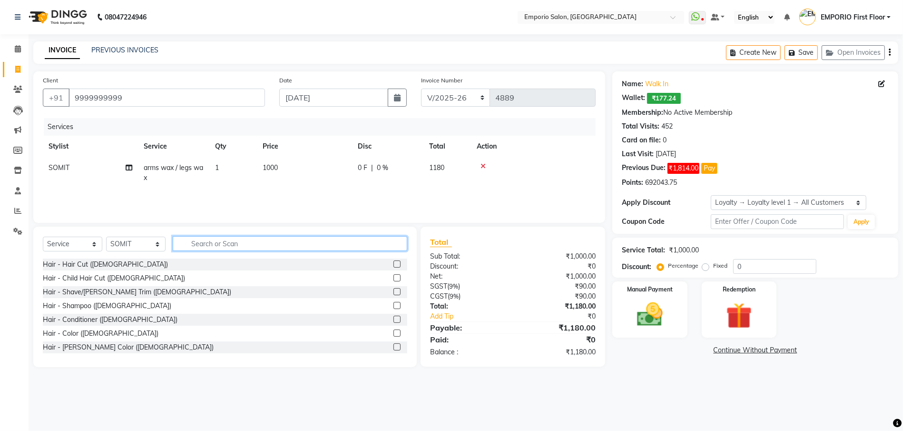
click at [227, 246] on input "text" at bounding box center [290, 243] width 235 height 15
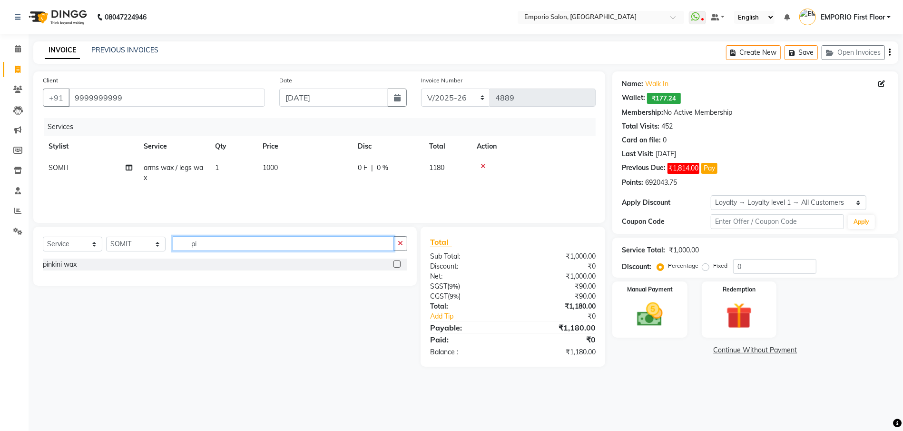
type input "p"
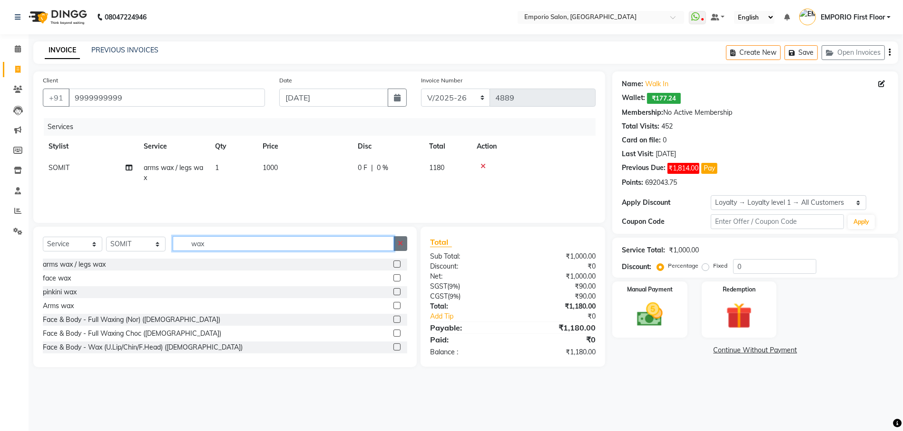
type input "wax"
click at [400, 246] on icon "button" at bounding box center [400, 243] width 5 height 7
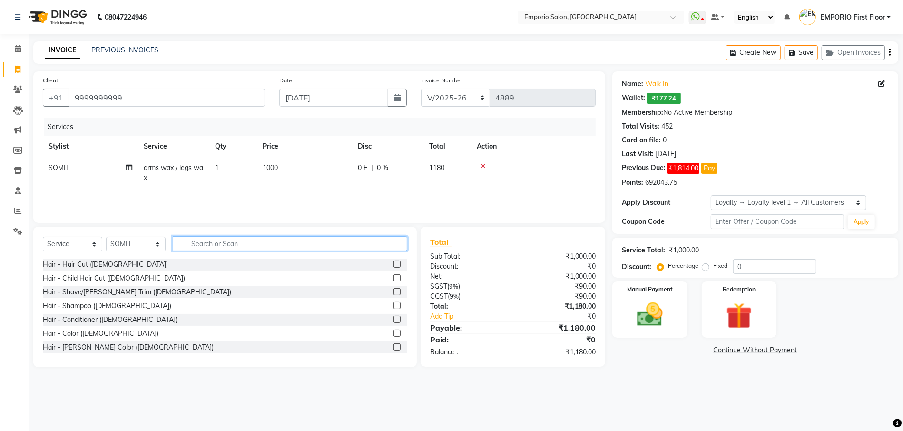
click at [347, 246] on input "text" at bounding box center [290, 243] width 235 height 15
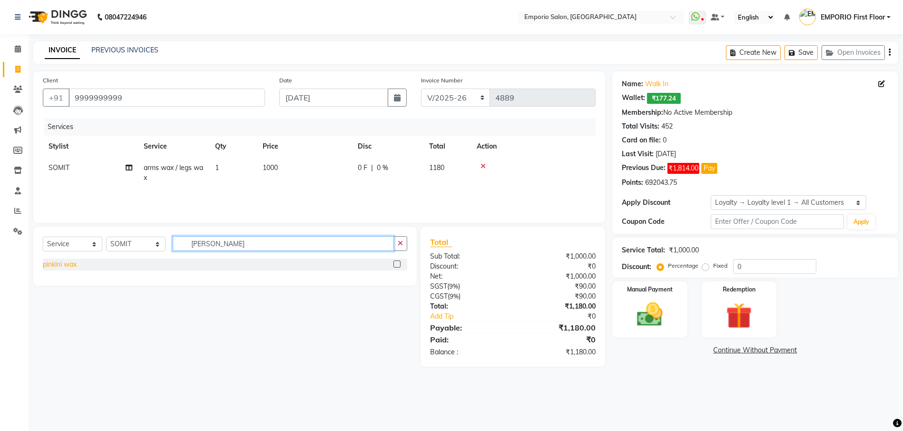
type input "pinkin"
click at [76, 263] on div "pinkini wax" at bounding box center [60, 264] width 34 height 10
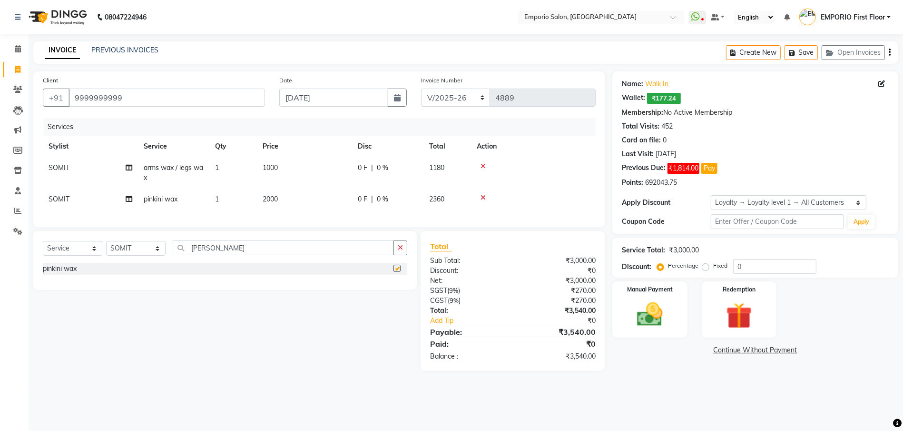
checkbox input "false"
click at [290, 200] on td "2000" at bounding box center [304, 198] width 95 height 21
select select "89419"
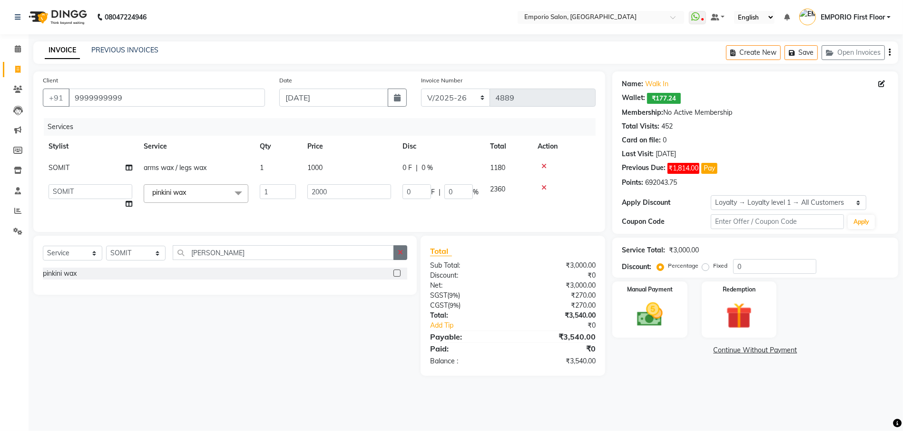
click at [399, 255] on icon "button" at bounding box center [400, 252] width 5 height 7
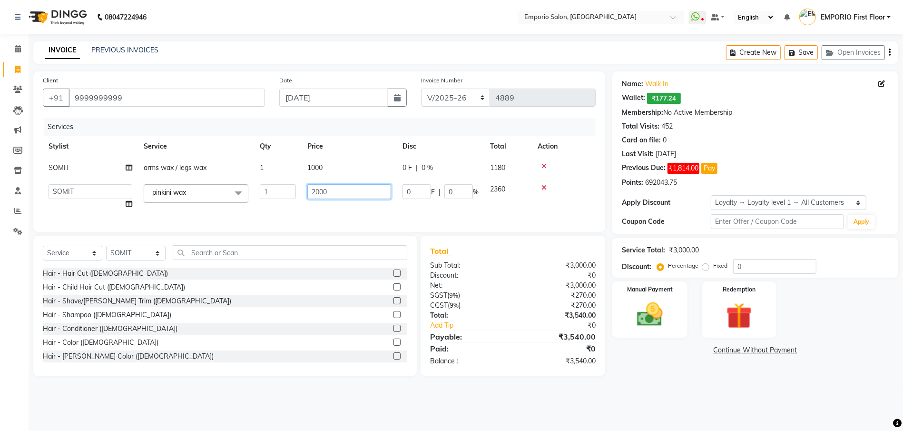
click at [357, 190] on input "2000" at bounding box center [349, 191] width 84 height 15
type input "2"
type input "1500"
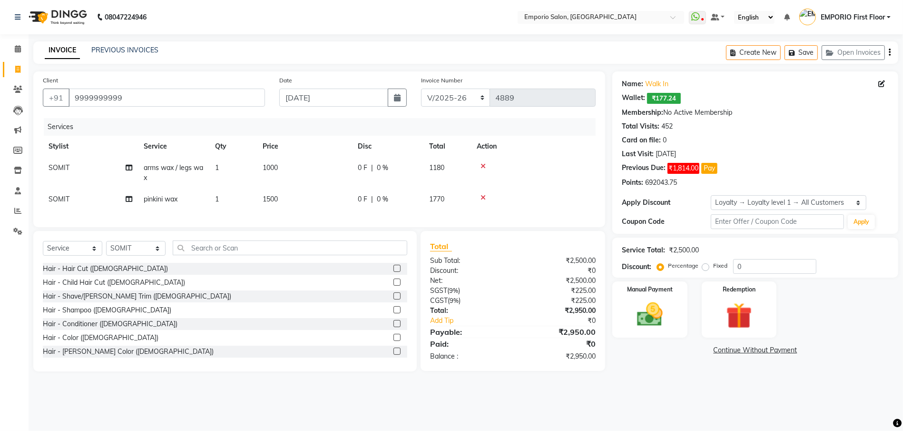
click at [672, 383] on main "INVOICE PREVIOUS INVOICES Create New Save Open Invoices Client +91 9999999999 D…" at bounding box center [466, 213] width 874 height 344
click at [781, 268] on input "0" at bounding box center [774, 266] width 83 height 15
type input "5"
type input "4"
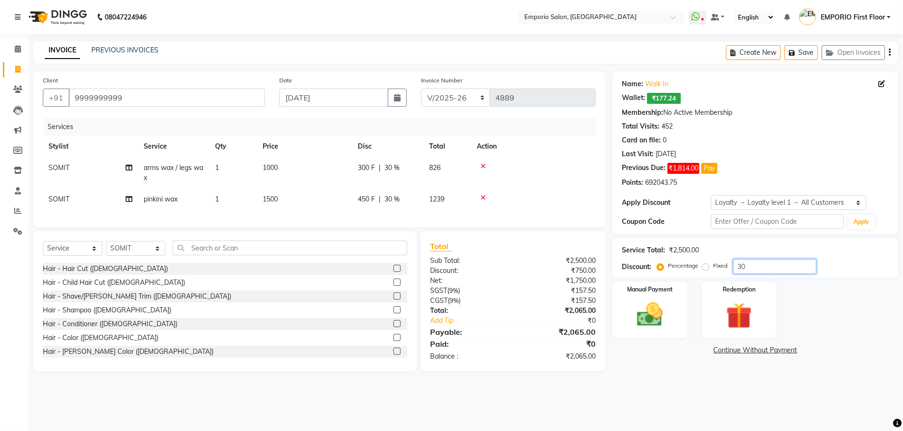
type input "3"
type input "5"
type input "4"
click at [713, 269] on label "Fixed" at bounding box center [720, 265] width 14 height 9
click at [705, 269] on input "Fixed" at bounding box center [707, 265] width 7 height 7
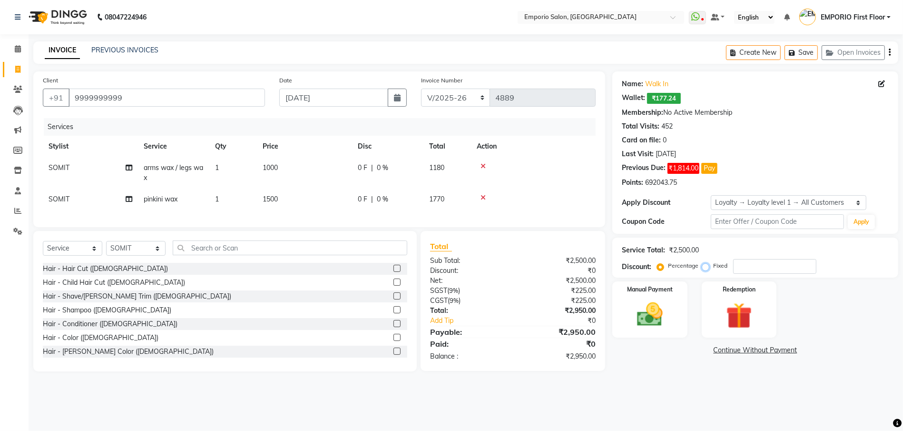
radio input "true"
click at [761, 266] on input "number" at bounding box center [774, 266] width 83 height 15
type input "1450"
click at [736, 383] on main "INVOICE PREVIOUS INVOICES Create New Save Open Invoices Client +91 9999999999 D…" at bounding box center [466, 213] width 874 height 344
click at [668, 265] on label "Percentage" at bounding box center [683, 265] width 30 height 9
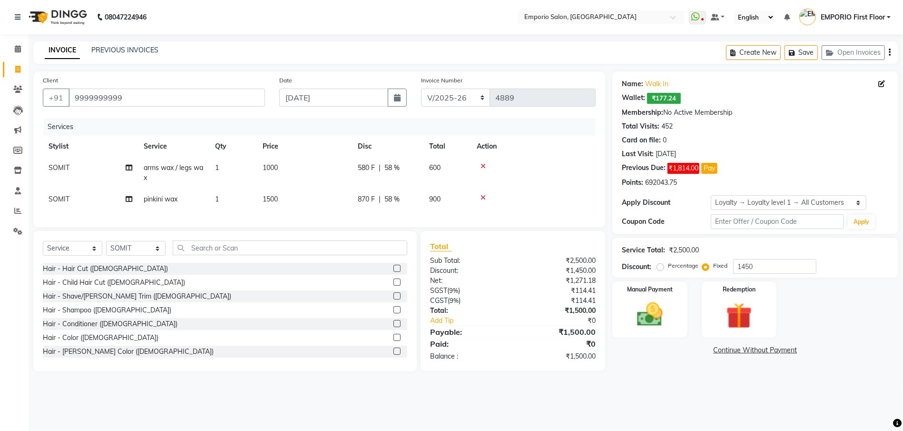
click at [661, 265] on input "Percentage" at bounding box center [662, 265] width 7 height 7
radio input "true"
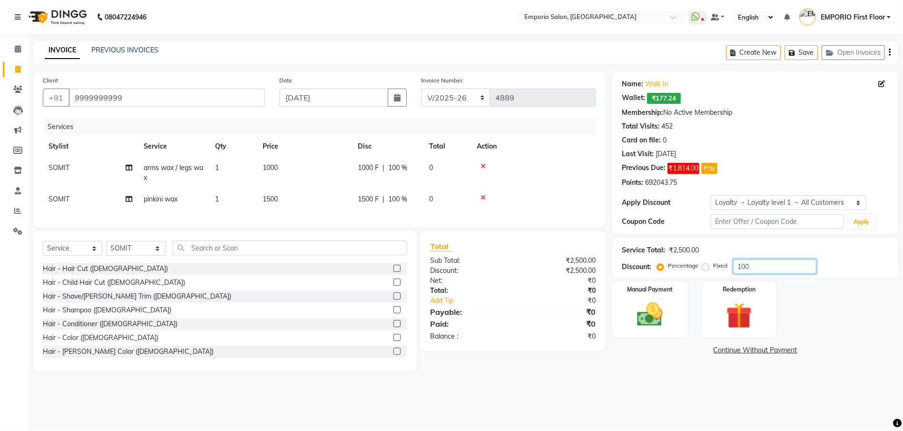
click at [757, 264] on input "100" at bounding box center [774, 266] width 83 height 15
type input "1"
type input "5"
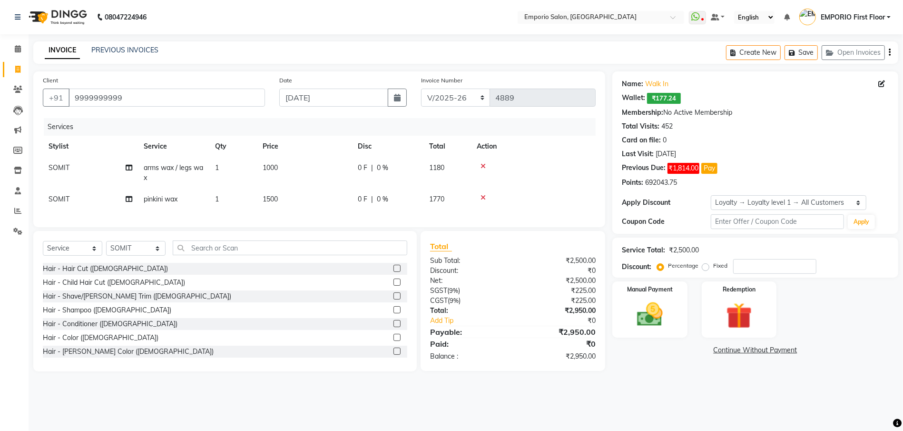
click at [713, 267] on label "Fixed" at bounding box center [720, 265] width 14 height 9
click at [706, 267] on input "Fixed" at bounding box center [707, 265] width 7 height 7
radio input "true"
click at [791, 265] on input "number" at bounding box center [774, 266] width 83 height 15
type input "1450"
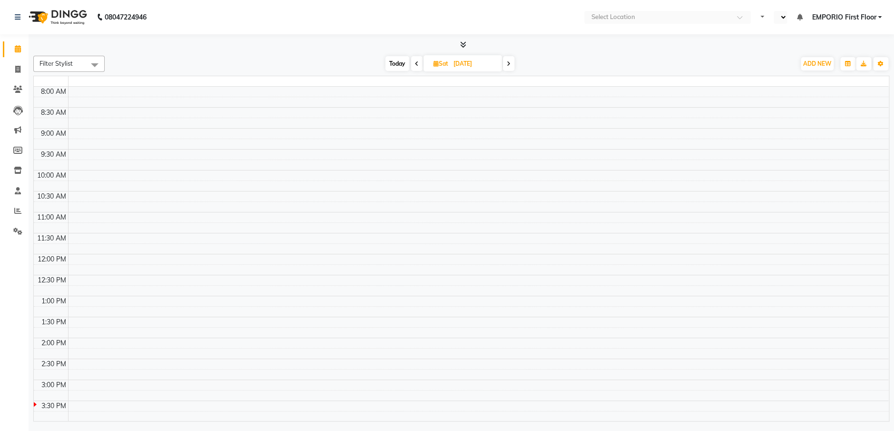
select select "en"
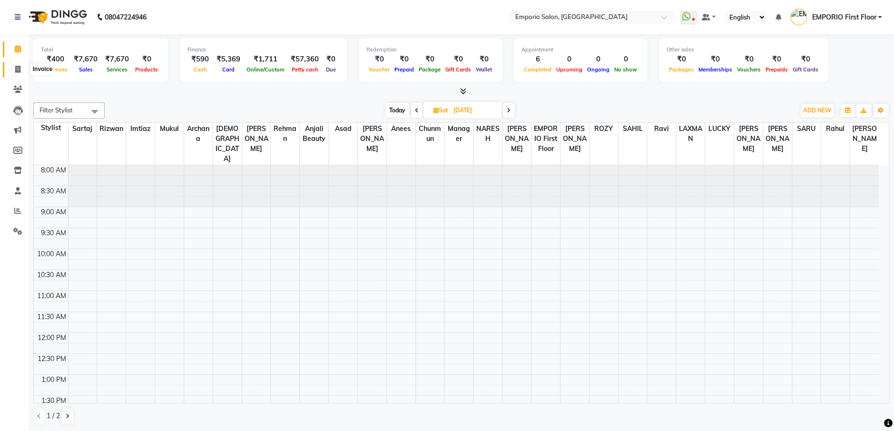
click at [20, 72] on span at bounding box center [18, 69] width 17 height 11
select select "service"
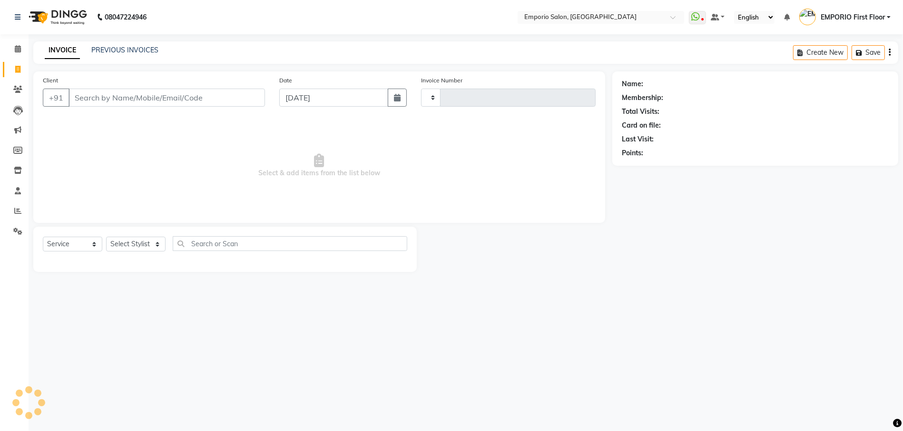
type input "4890"
select select "6332"
click at [136, 247] on select "Select Stylist" at bounding box center [135, 243] width 59 height 15
select select "47501"
click at [106, 236] on select "Select Stylist [PERSON_NAME] beauty [PERSON_NAME] [PERSON_NAME] EMPORIO First F…" at bounding box center [135, 243] width 59 height 15
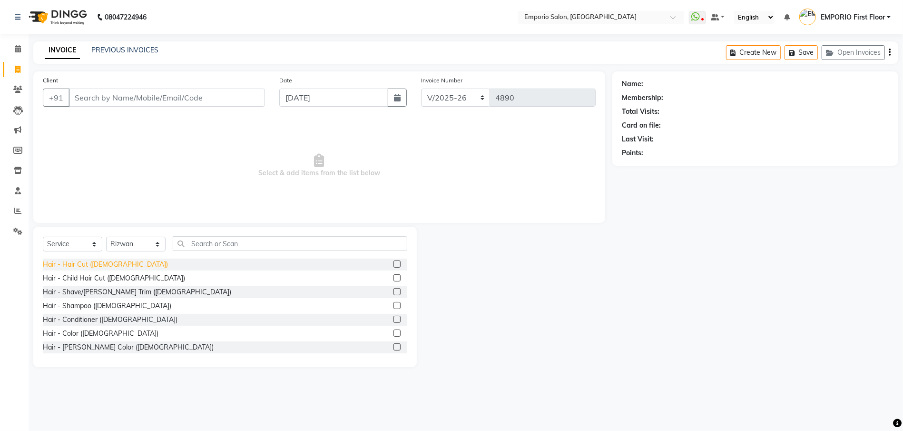
click at [104, 262] on div "Hair - Hair Cut ([DEMOGRAPHIC_DATA])" at bounding box center [105, 264] width 125 height 10
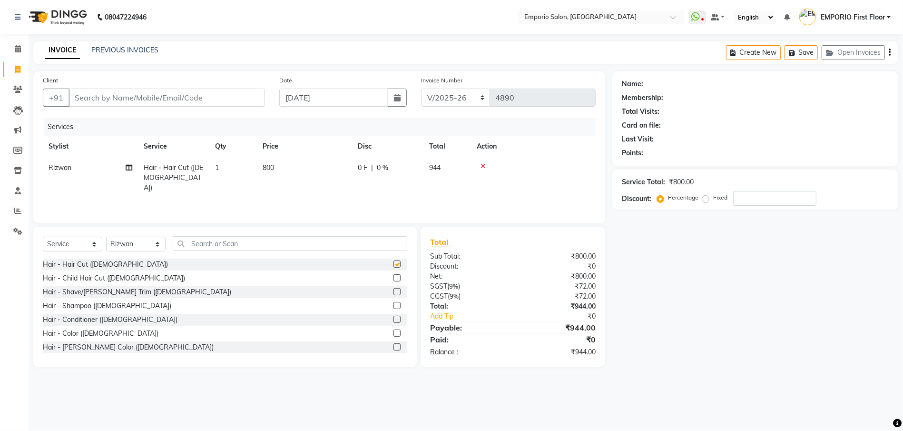
checkbox input "false"
click at [107, 291] on div "Hair - Shave/[PERSON_NAME] Trim ([DEMOGRAPHIC_DATA])" at bounding box center [137, 292] width 188 height 10
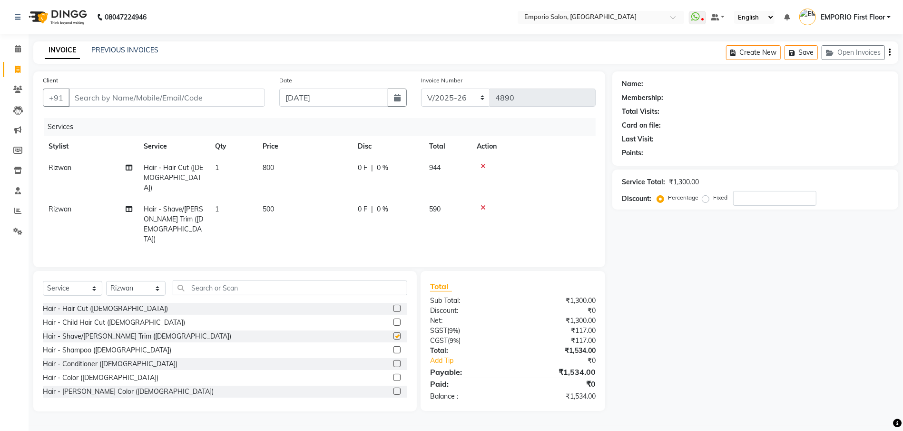
checkbox input "false"
drag, startPoint x: 297, startPoint y: 171, endPoint x: 306, endPoint y: 171, distance: 9.0
click at [298, 170] on td "800" at bounding box center [304, 177] width 95 height 41
select select "47501"
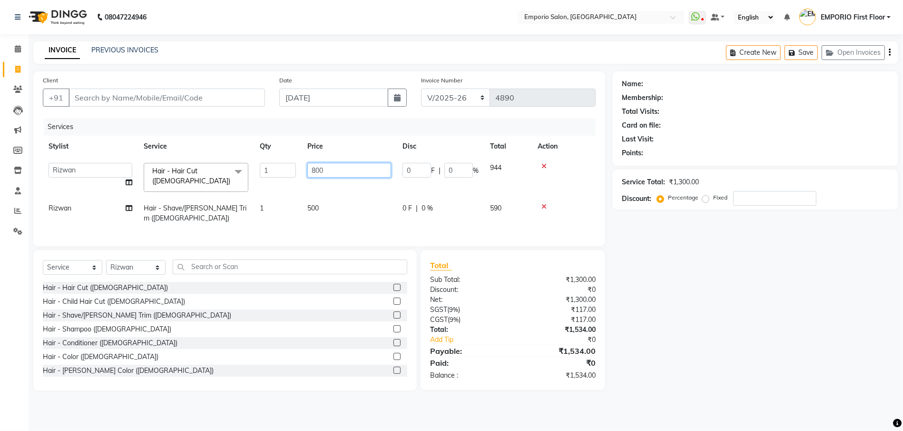
click at [330, 171] on input "800" at bounding box center [349, 170] width 84 height 15
type input "8"
type input "1000"
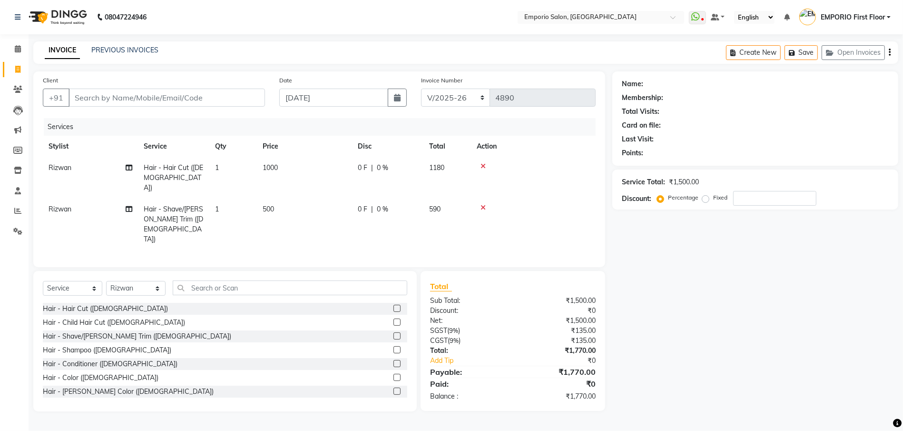
click at [731, 304] on div "Name: Membership: Total Visits: Card on file: Last Visit: Points: Service Total…" at bounding box center [758, 241] width 293 height 340
click at [134, 281] on select "Select Stylist [PERSON_NAME] beauty [PERSON_NAME] [PERSON_NAME] EMPORIO First F…" at bounding box center [135, 288] width 59 height 15
select select "47508"
click at [106, 281] on select "Select Stylist [PERSON_NAME] beauty [PERSON_NAME] [PERSON_NAME] EMPORIO First F…" at bounding box center [135, 288] width 59 height 15
click at [212, 280] on input "text" at bounding box center [290, 287] width 235 height 15
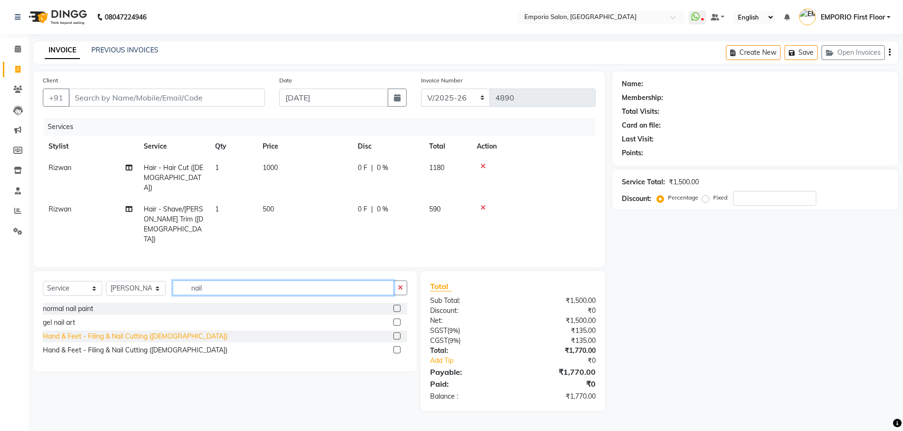
type input "nail"
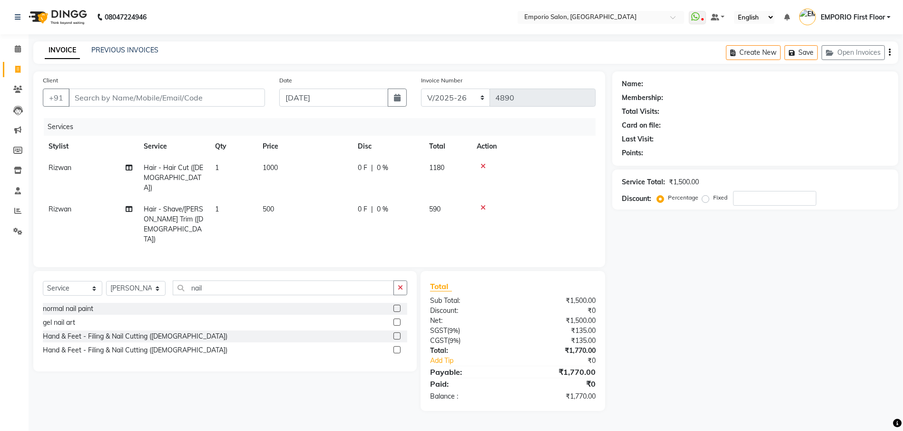
drag, startPoint x: 147, startPoint y: 316, endPoint x: 197, endPoint y: 271, distance: 67.7
click at [147, 331] on div "Hand & Feet - Filing & Nail Cutting ([DEMOGRAPHIC_DATA])" at bounding box center [135, 336] width 185 height 10
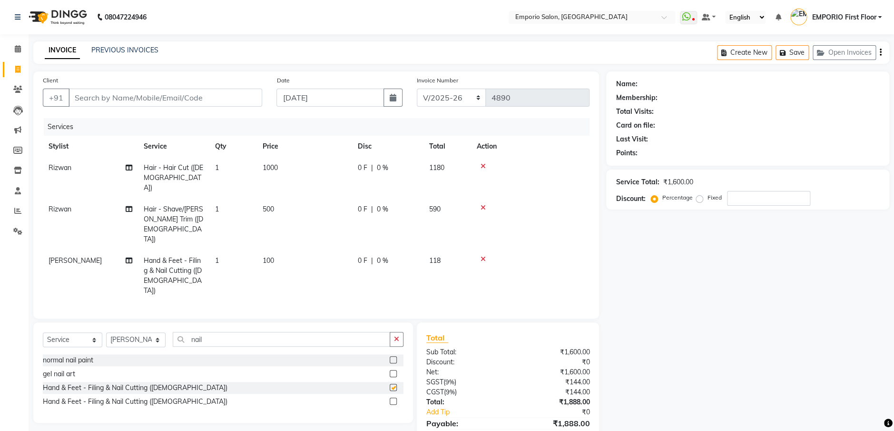
checkbox input "false"
drag, startPoint x: 278, startPoint y: 236, endPoint x: 301, endPoint y: 234, distance: 23.0
click at [281, 250] on td "100" at bounding box center [304, 275] width 95 height 51
select select "47508"
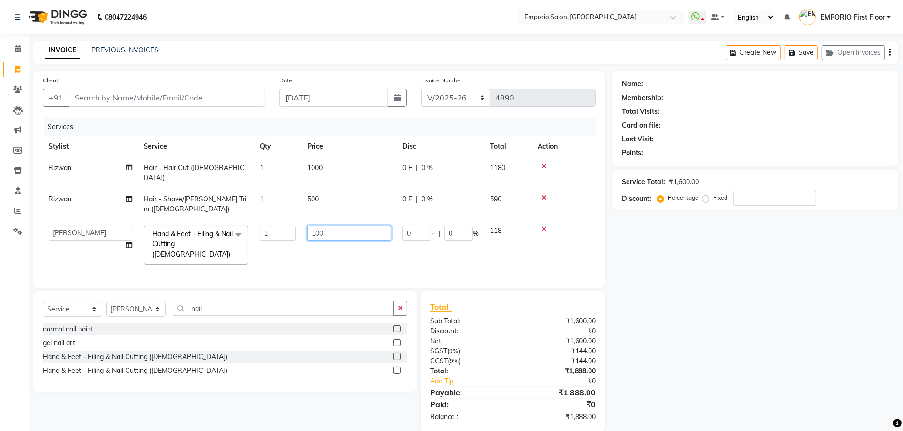
click at [343, 226] on input "100" at bounding box center [349, 233] width 84 height 15
type input "1"
type input "300"
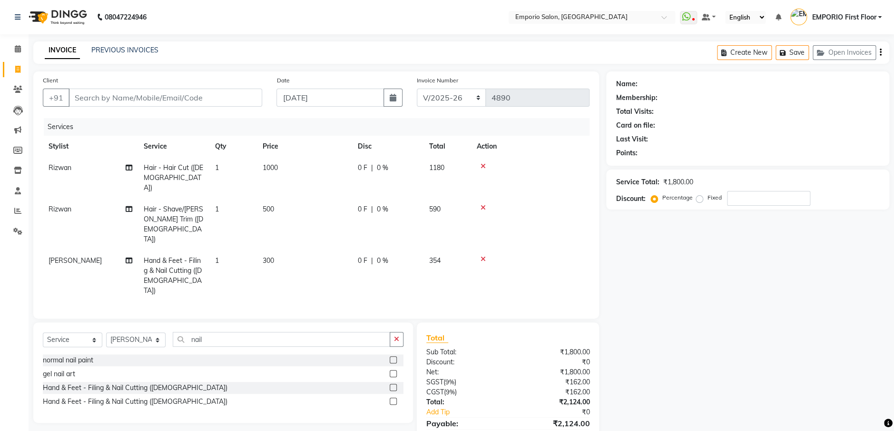
click at [709, 338] on div "Name: Membership: Total Visits: Card on file: Last Visit: Points: Service Total…" at bounding box center [751, 266] width 290 height 391
click at [188, 98] on input "Client" at bounding box center [166, 97] width 194 height 18
type input "9"
type input "0"
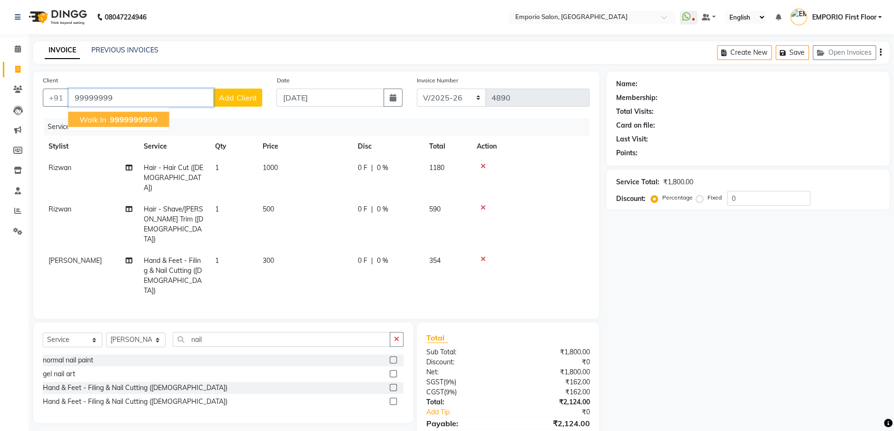
click at [117, 117] on span "99999999" at bounding box center [129, 120] width 38 height 10
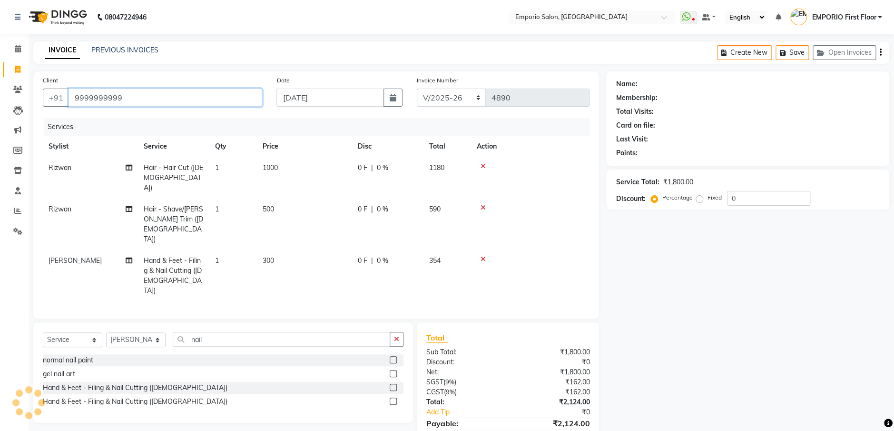
type input "9999999999"
select select "1: Object"
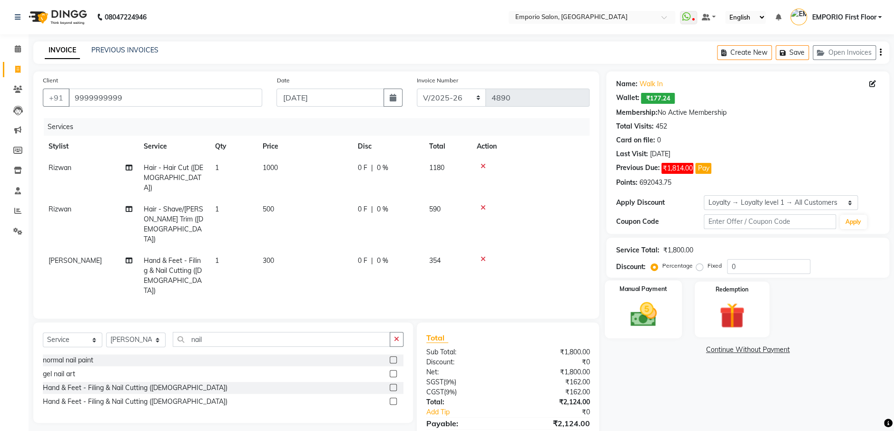
click at [662, 318] on img at bounding box center [643, 314] width 43 height 30
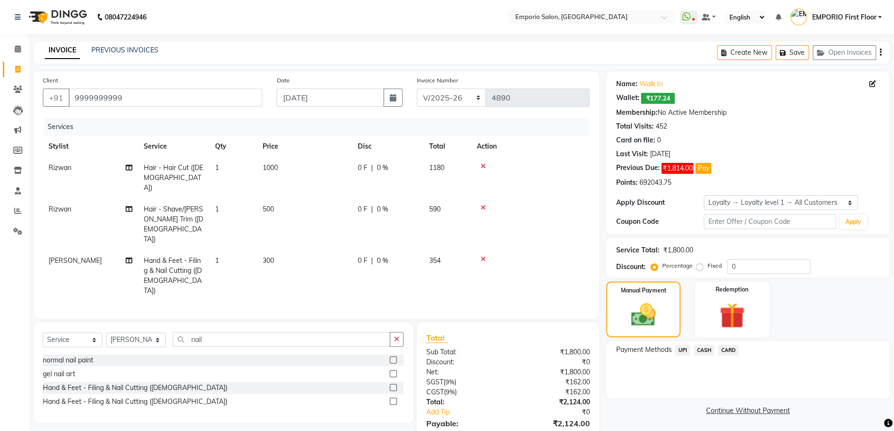
click at [703, 349] on span "CASH" at bounding box center [704, 349] width 20 height 11
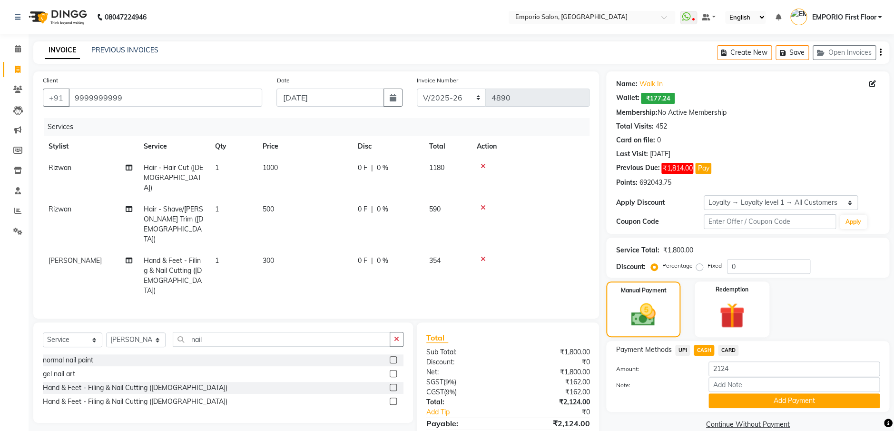
click at [763, 401] on button "Add Payment" at bounding box center [793, 400] width 171 height 15
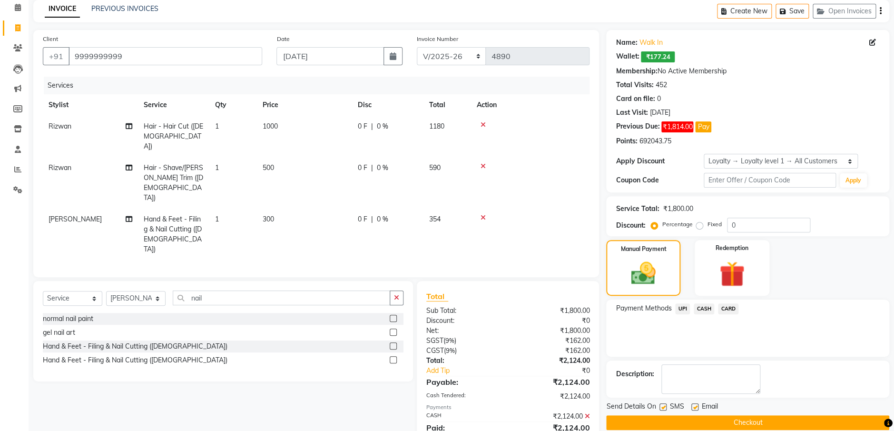
scroll to position [96, 0]
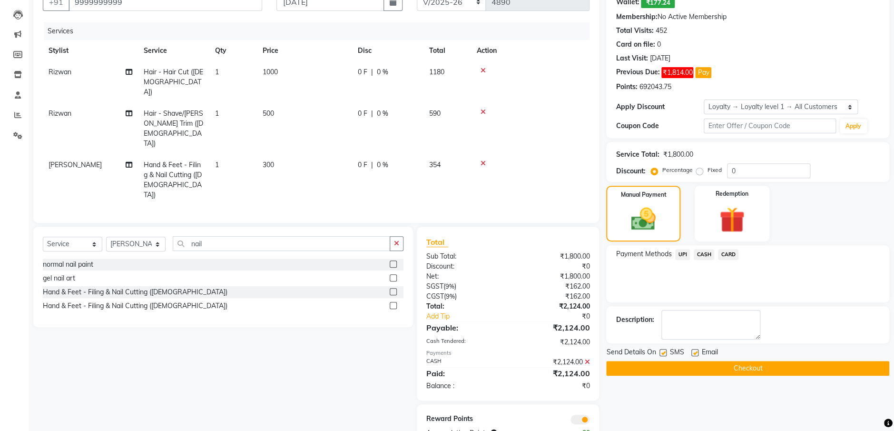
click at [771, 365] on button "Checkout" at bounding box center [747, 368] width 283 height 15
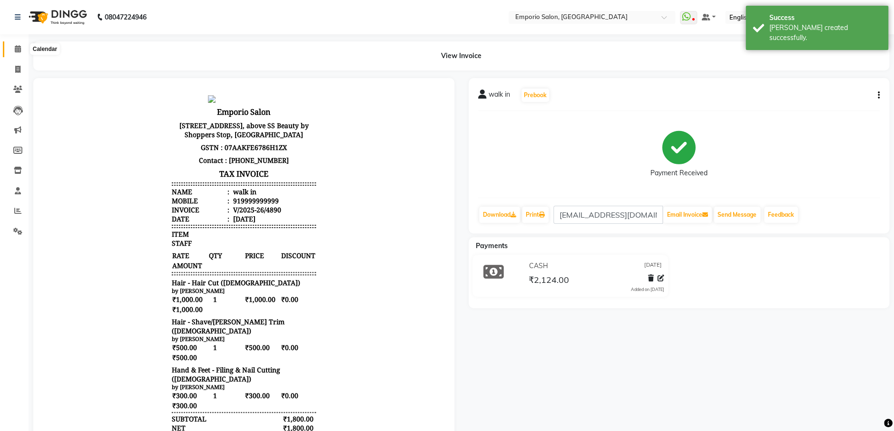
click at [20, 47] on icon at bounding box center [18, 48] width 6 height 7
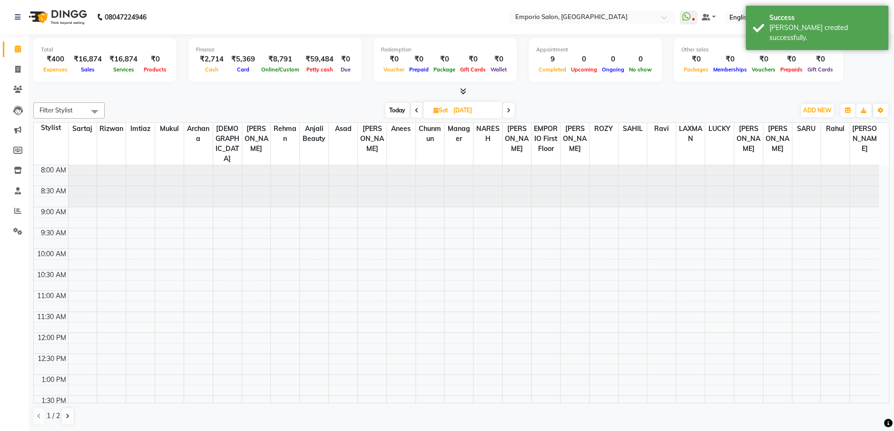
click at [140, 98] on div "Filter Stylist Select All Anees Anjali beauty [PERSON_NAME] [PERSON_NAME] EMPOR…" at bounding box center [461, 263] width 856 height 330
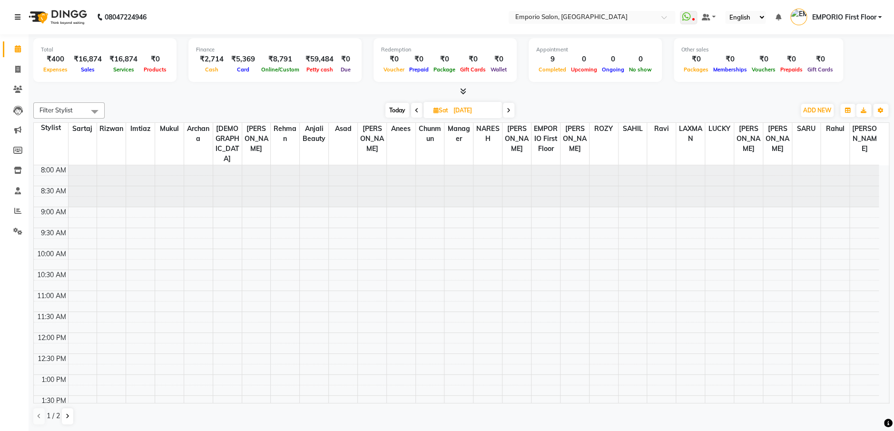
click at [20, 5] on link at bounding box center [20, 17] width 10 height 27
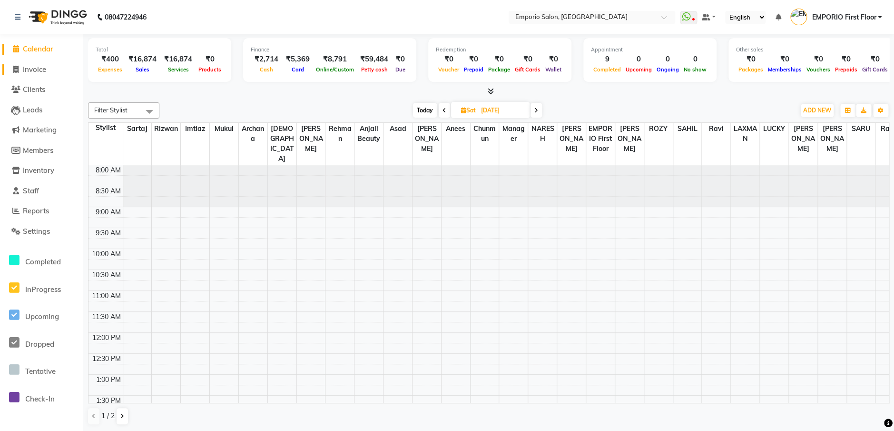
click at [28, 69] on span "Invoice" at bounding box center [34, 69] width 23 height 9
select select "service"
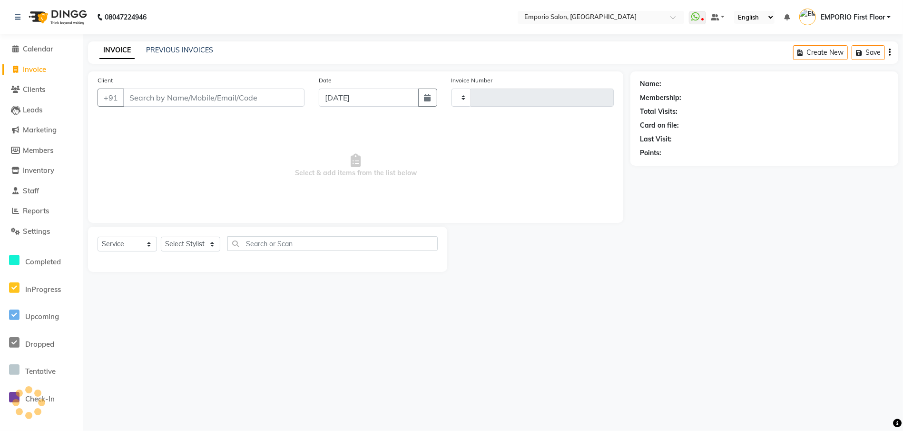
type input "4892"
select select "6332"
click at [192, 240] on select "Select Stylist" at bounding box center [190, 243] width 59 height 15
select select "47503"
click at [161, 236] on select "Select Stylist [PERSON_NAME] beauty [PERSON_NAME] [PERSON_NAME] EMPORIO First F…" at bounding box center [190, 243] width 59 height 15
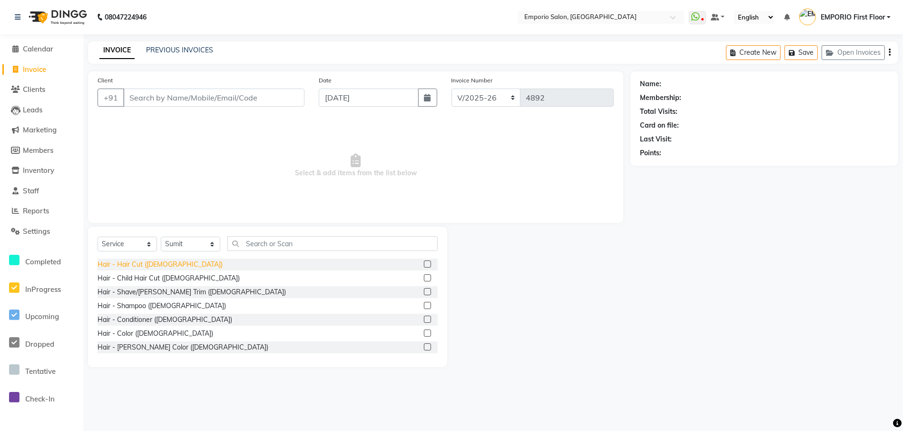
click at [130, 264] on div "Hair - Hair Cut ([DEMOGRAPHIC_DATA])" at bounding box center [160, 264] width 125 height 10
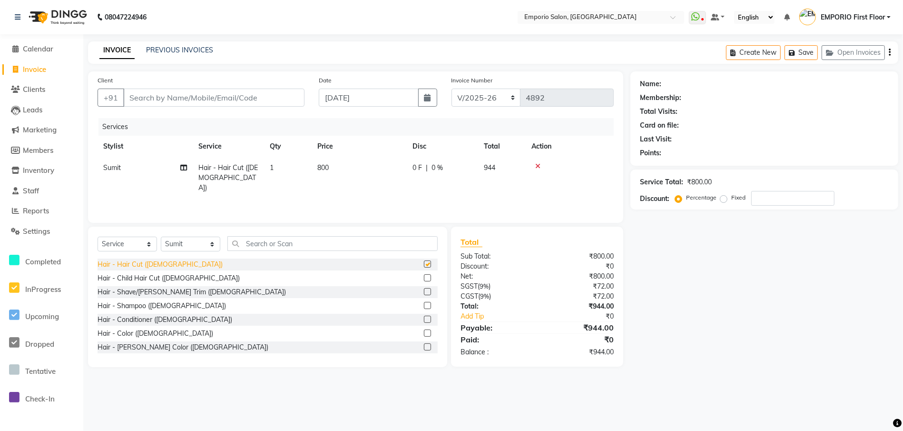
checkbox input "false"
click at [152, 289] on div "Hair - Shave/[PERSON_NAME] Trim ([DEMOGRAPHIC_DATA])" at bounding box center [192, 292] width 188 height 10
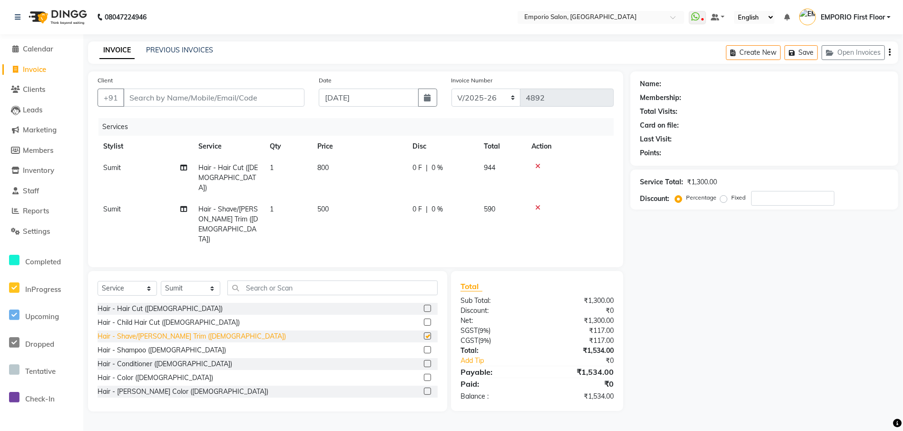
checkbox input "false"
click at [378, 165] on td "800" at bounding box center [359, 177] width 95 height 41
select select "47503"
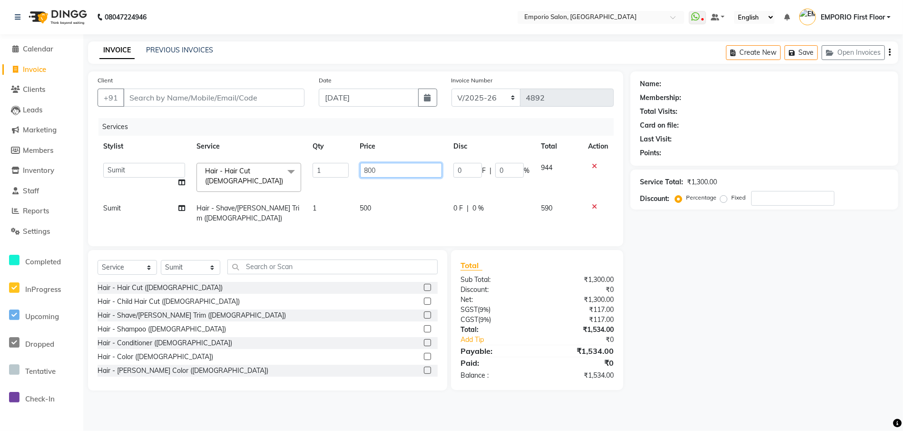
click at [394, 169] on input "800" at bounding box center [401, 170] width 82 height 15
type input "8"
type input "1500"
click at [180, 97] on input "Client" at bounding box center [213, 97] width 181 height 18
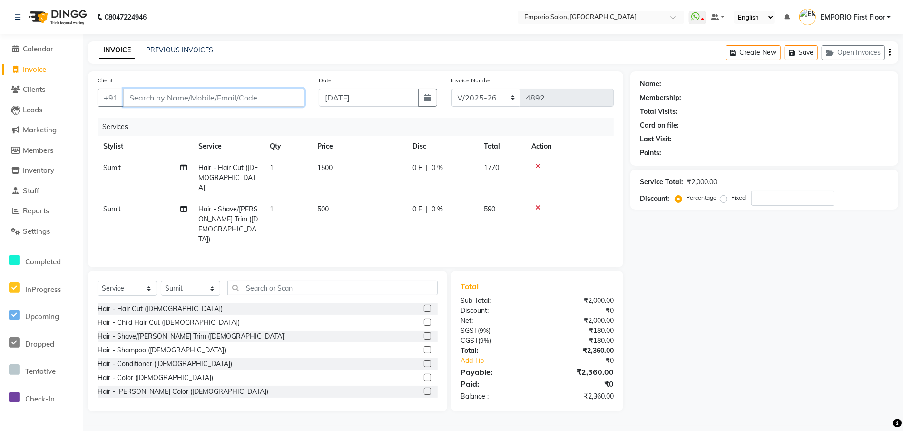
type input "9"
type input "0"
type input "999999999999"
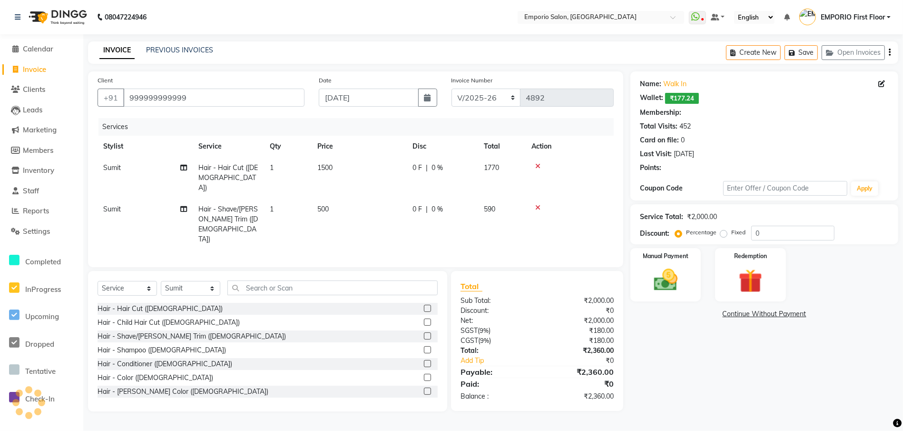
select select "1: Object"
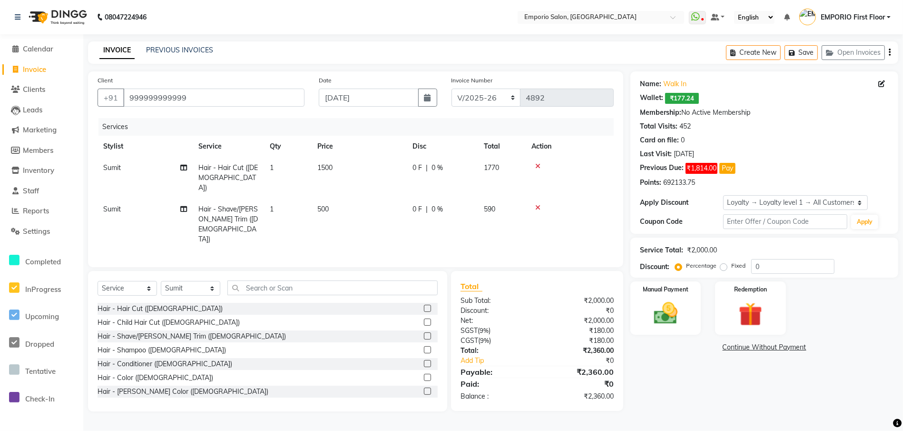
click at [673, 315] on img at bounding box center [666, 313] width 39 height 28
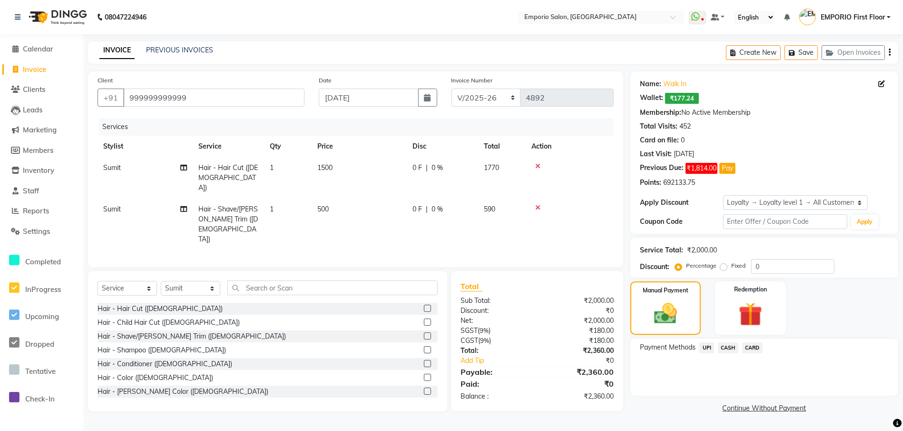
click at [705, 350] on span "UPI" at bounding box center [706, 347] width 15 height 11
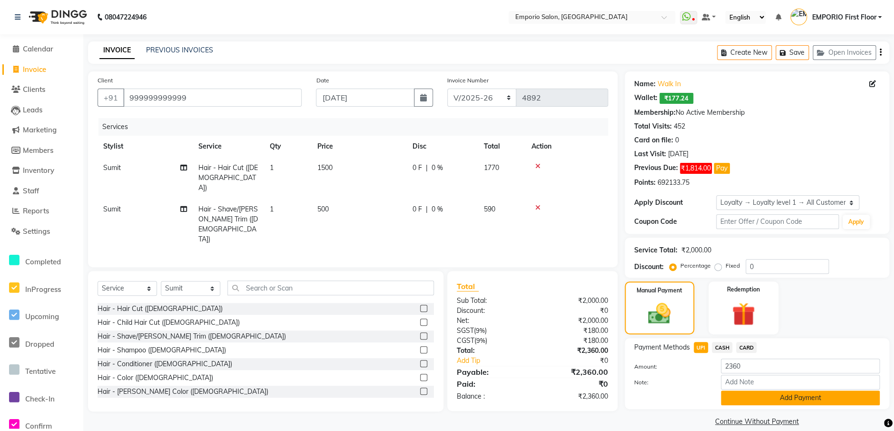
click at [735, 398] on button "Add Payment" at bounding box center [800, 397] width 159 height 15
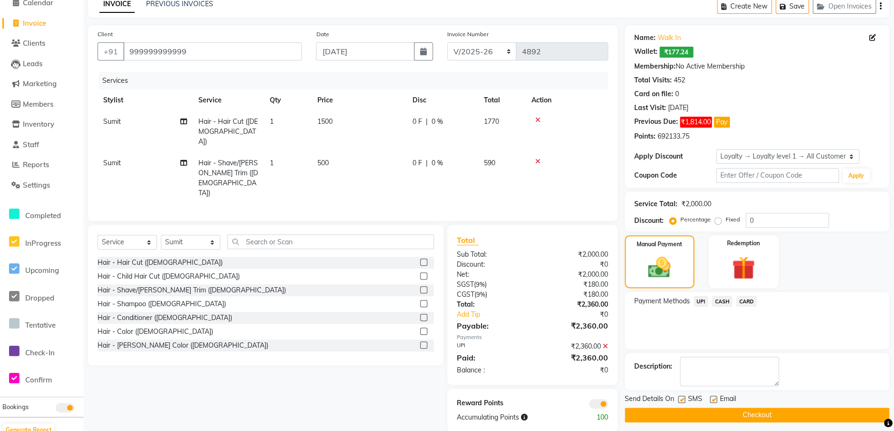
scroll to position [51, 0]
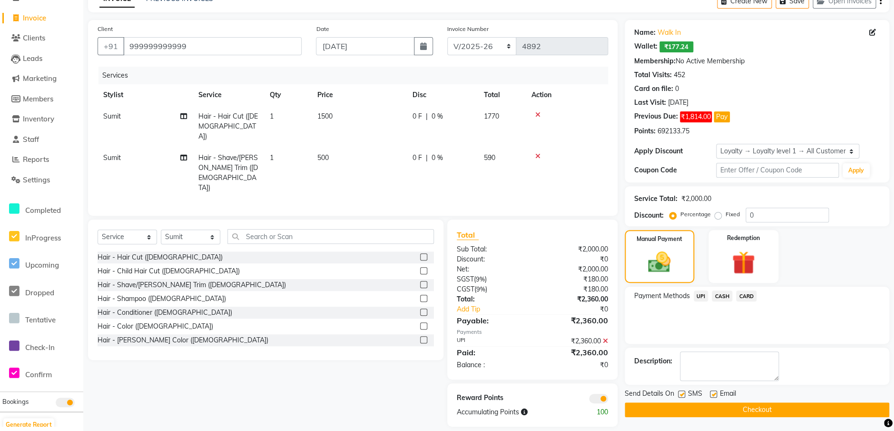
click at [713, 412] on button "Checkout" at bounding box center [757, 409] width 265 height 15
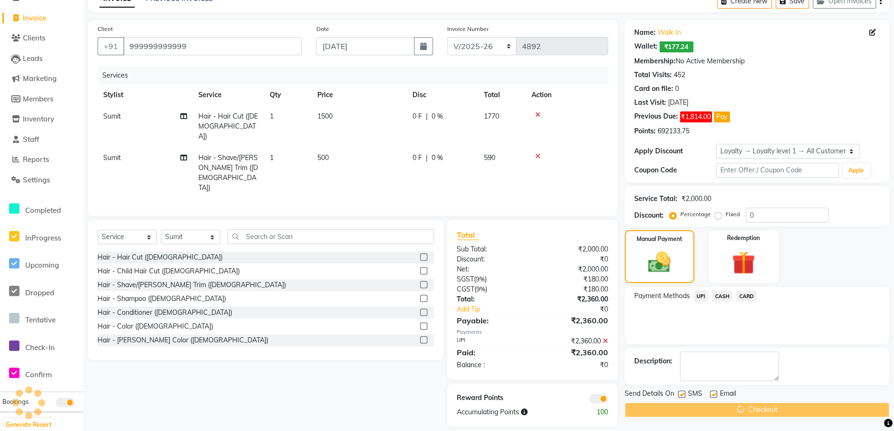
click at [681, 394] on label at bounding box center [681, 393] width 7 height 7
click at [681, 394] on input "checkbox" at bounding box center [681, 394] width 6 height 6
checkbox input "false"
